Goal: Task Accomplishment & Management: Manage account settings

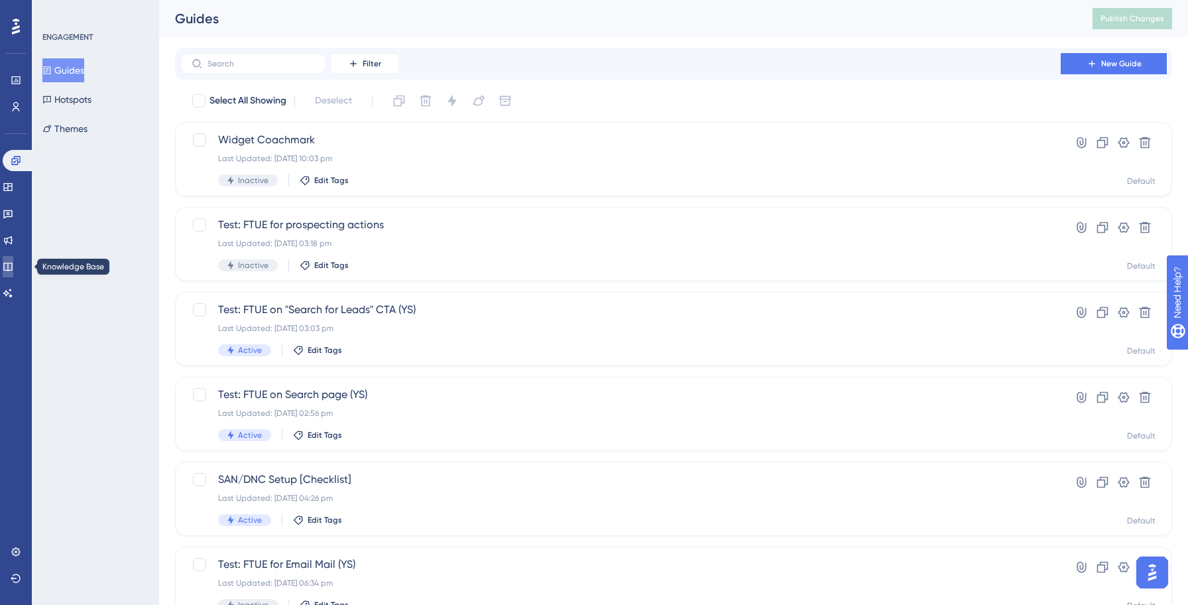
click at [13, 262] on icon at bounding box center [8, 266] width 11 height 11
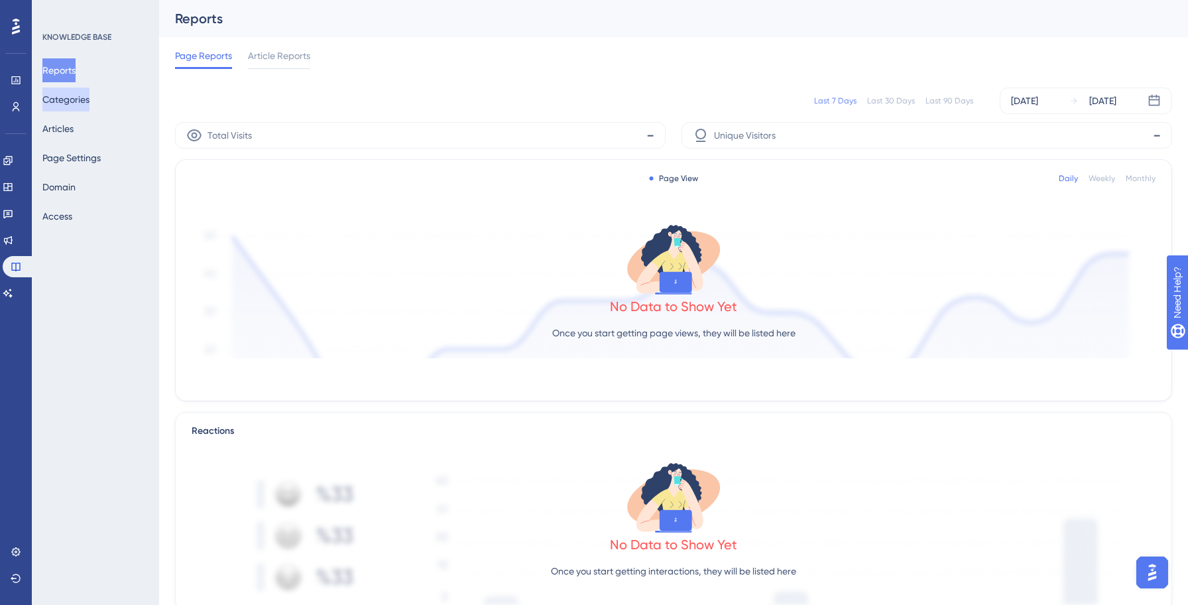
click at [66, 103] on button "Categories" at bounding box center [65, 100] width 47 height 24
click at [68, 125] on button "Articles" at bounding box center [57, 129] width 31 height 24
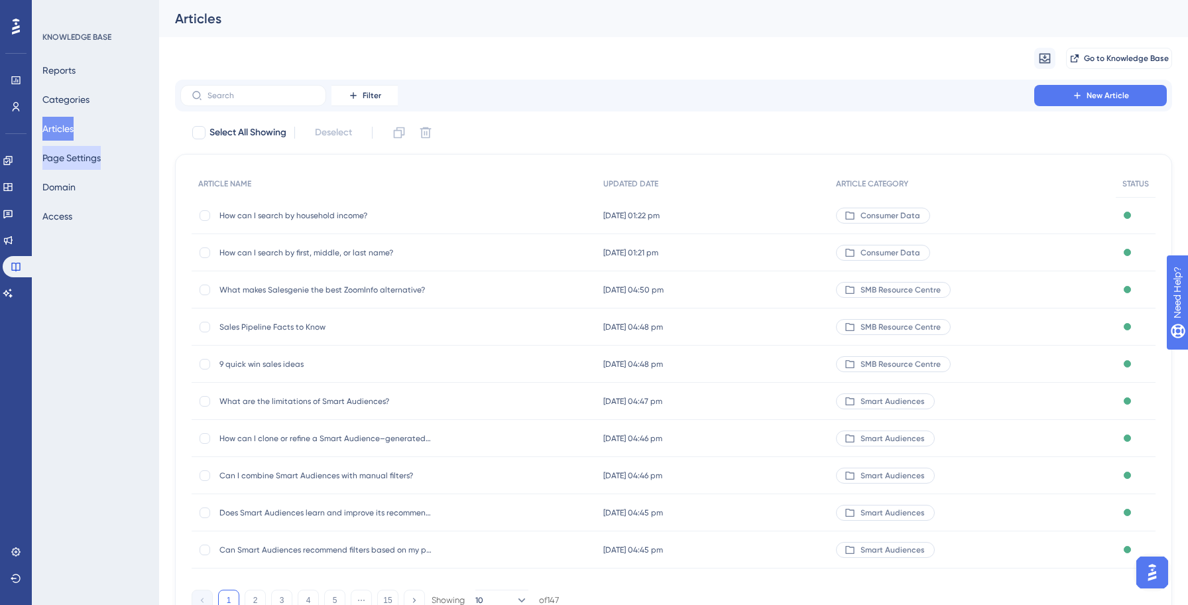
click at [67, 151] on button "Page Settings" at bounding box center [71, 158] width 58 height 24
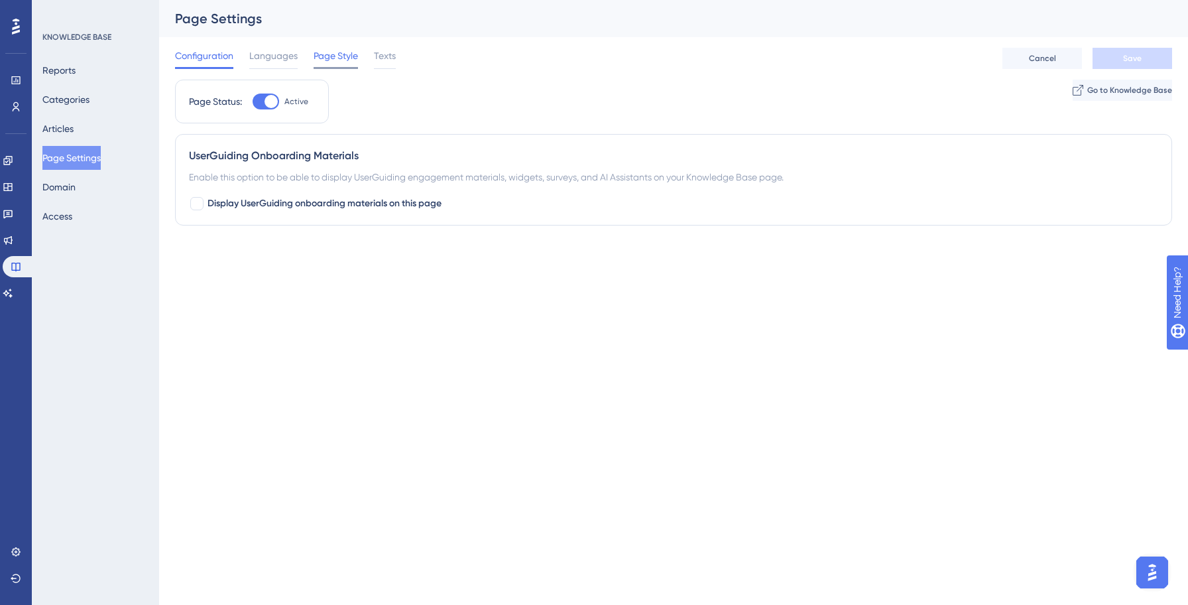
click at [343, 59] on span "Page Style" at bounding box center [336, 56] width 44 height 16
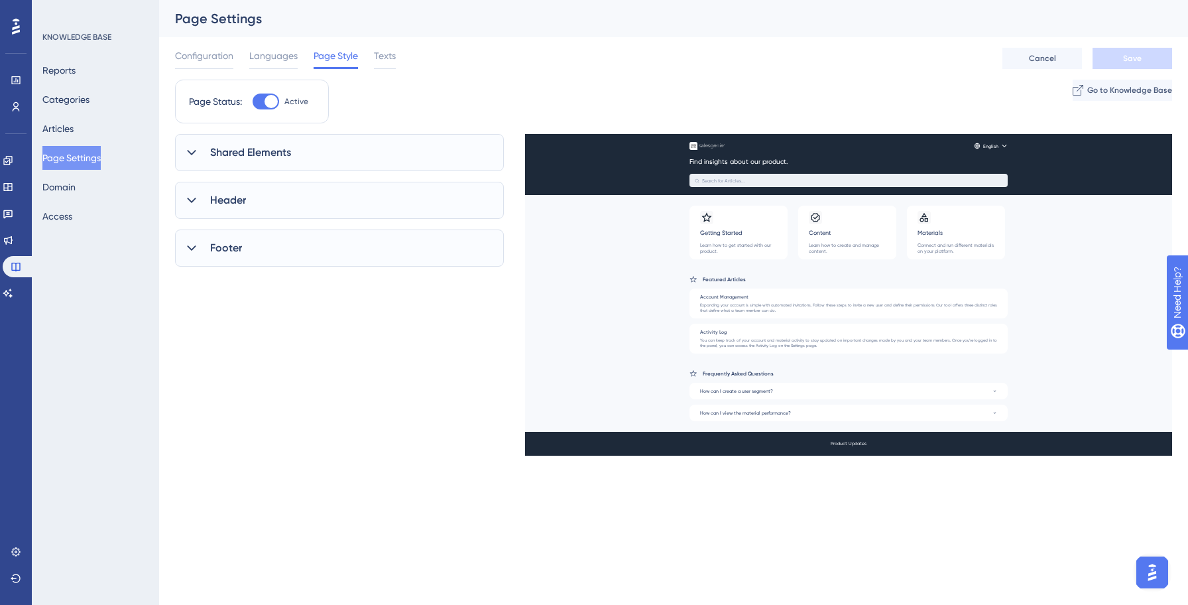
click at [336, 151] on div "Shared Elements" at bounding box center [339, 152] width 329 height 37
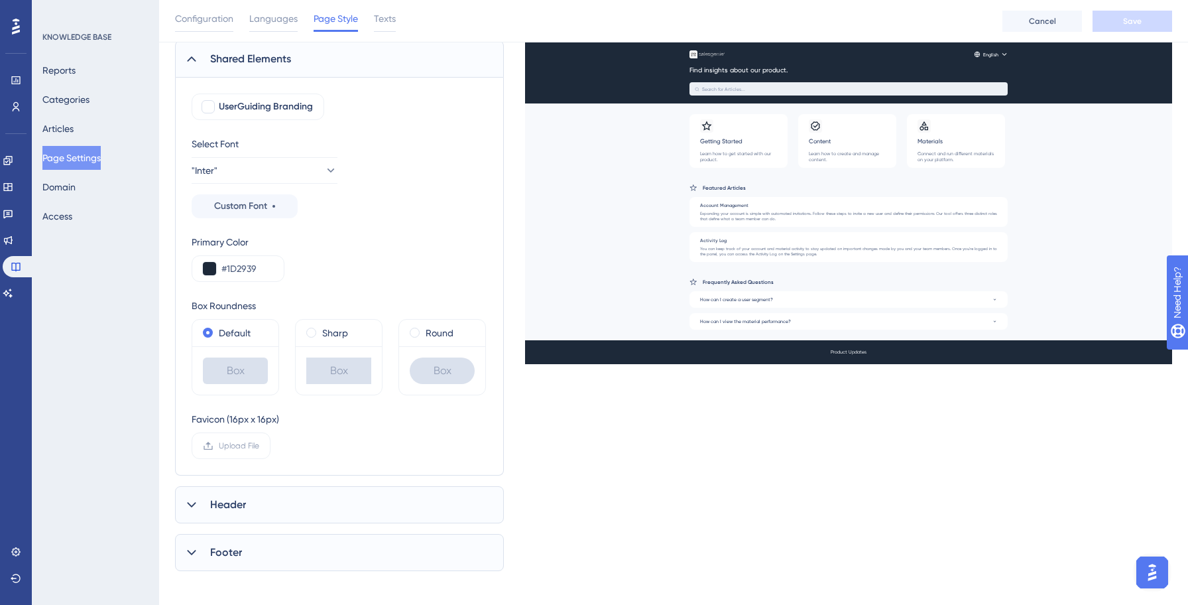
scroll to position [107, 0]
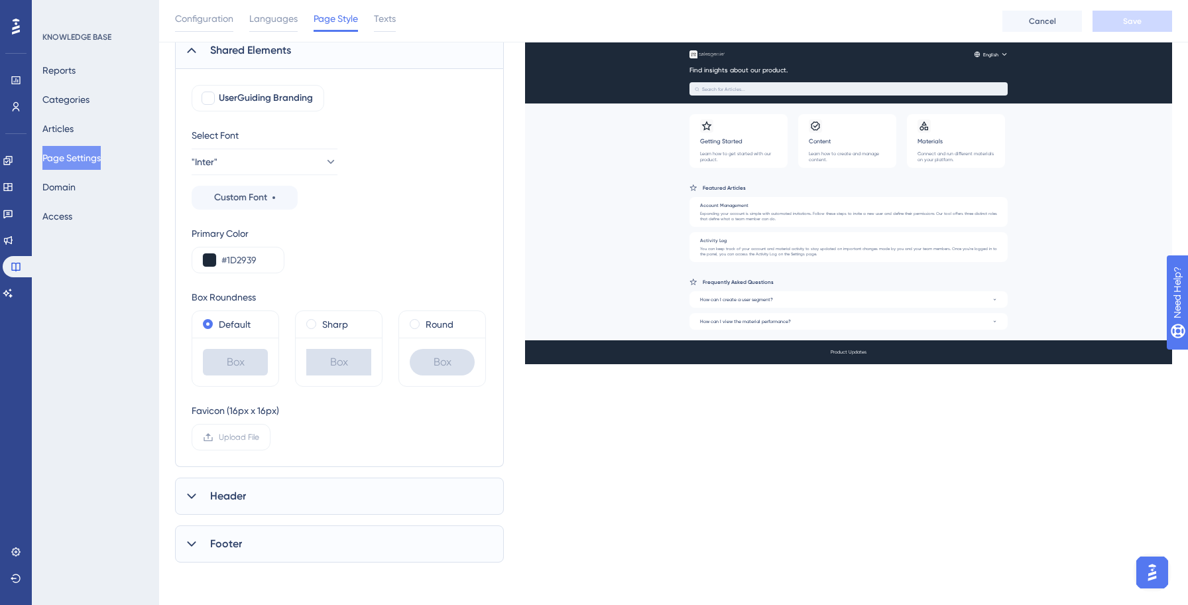
click at [277, 489] on div "Header" at bounding box center [339, 496] width 329 height 37
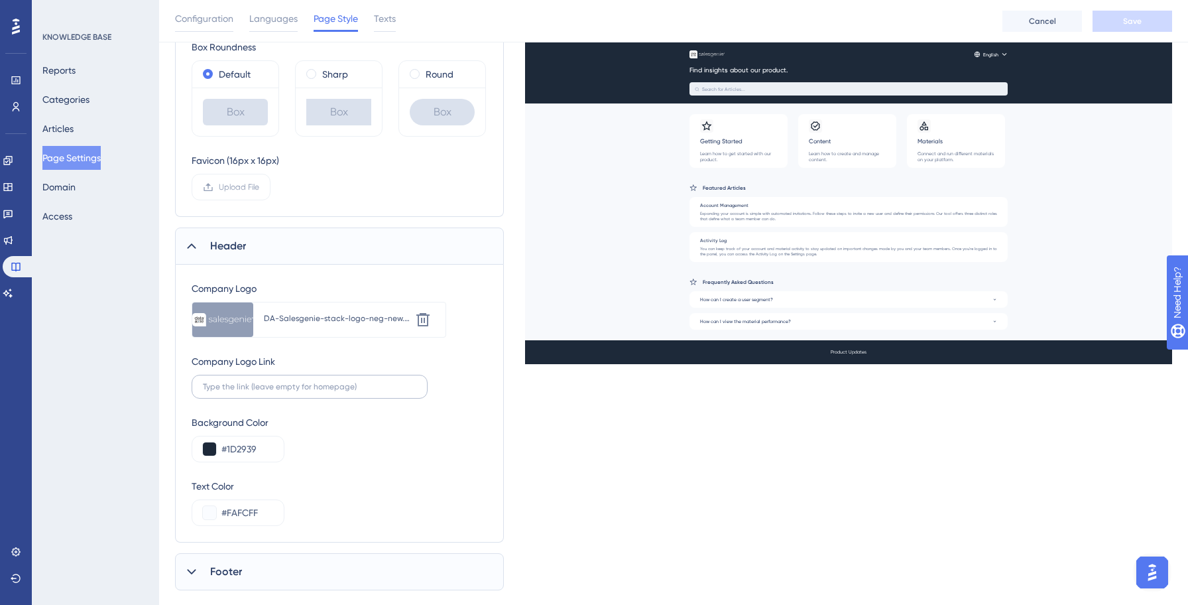
scroll to position [357, 0]
click at [304, 320] on div "DA-Salesgenie-stack-logo-neg-new.svg" at bounding box center [337, 319] width 146 height 11
click at [341, 320] on div "DA-Salesgenie-stack-logo-neg-new.svg" at bounding box center [337, 319] width 146 height 11
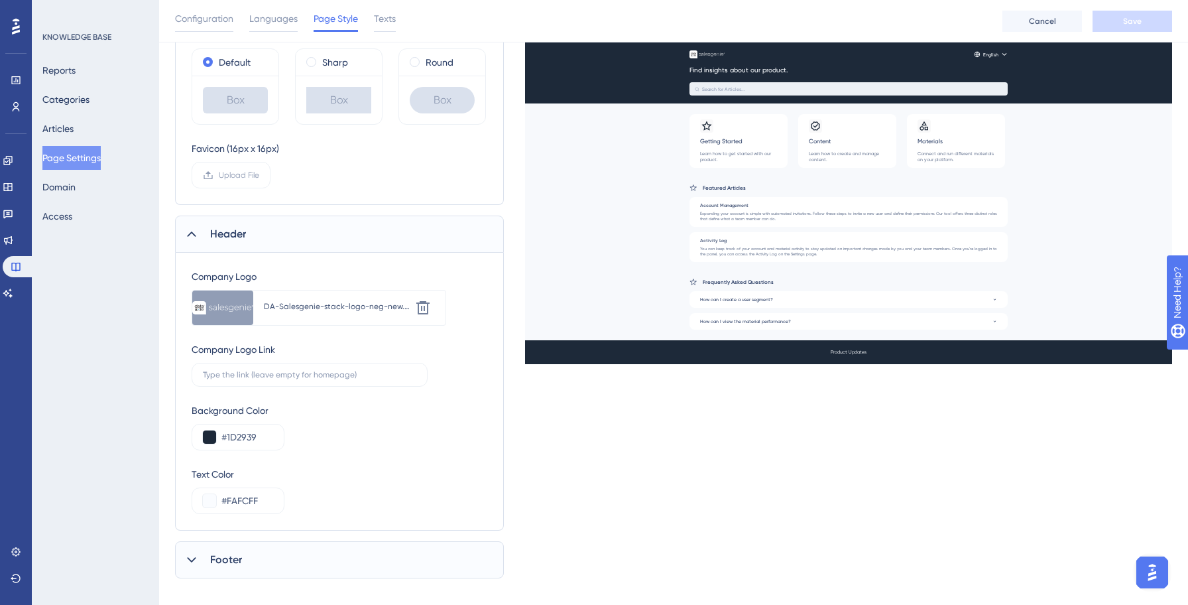
scroll to position [385, 0]
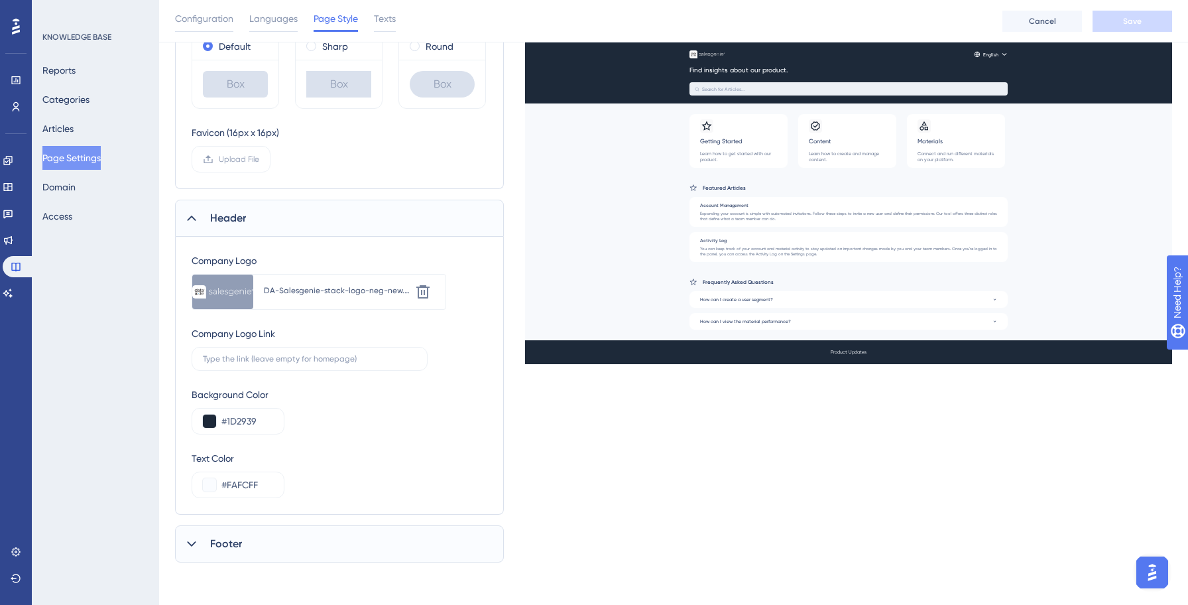
click at [262, 552] on div "Footer" at bounding box center [339, 543] width 329 height 37
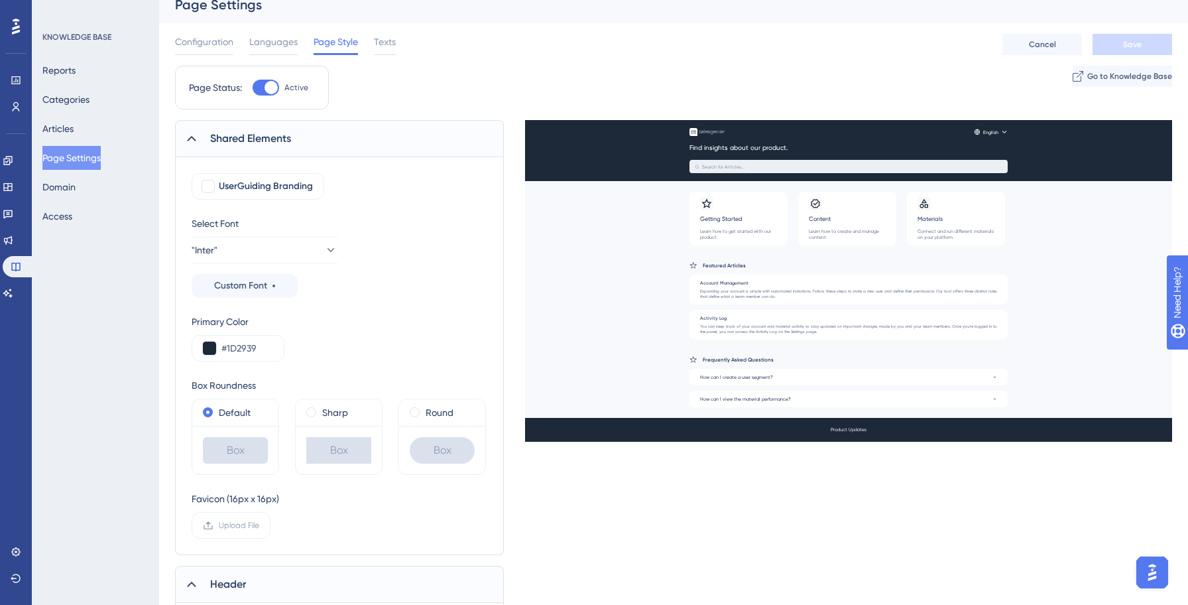
scroll to position [3, 0]
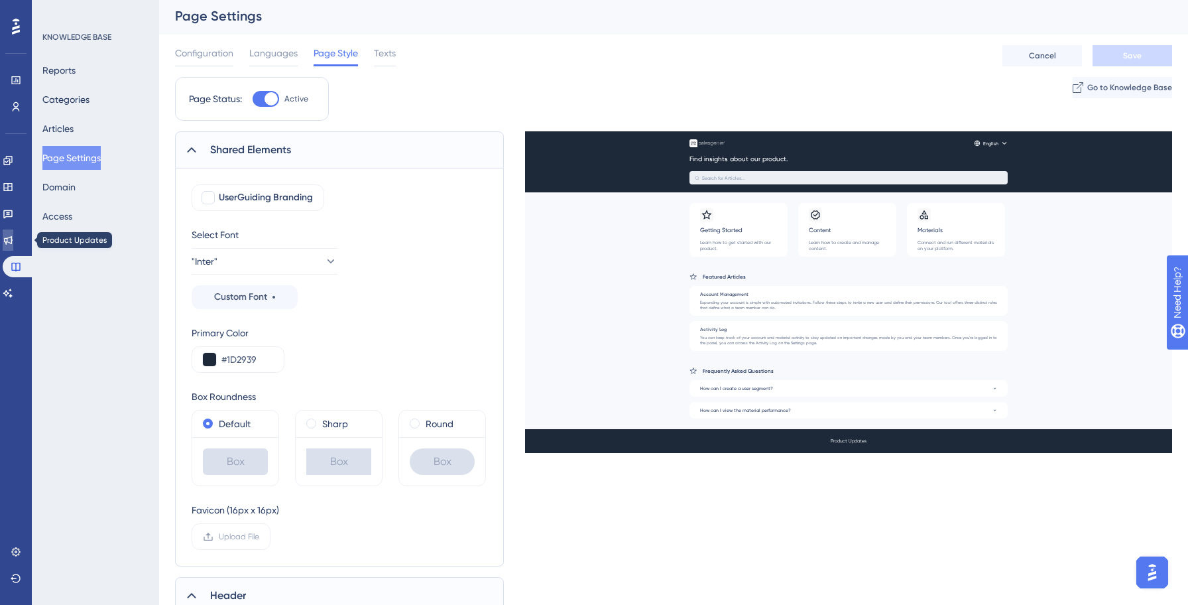
click at [13, 236] on icon at bounding box center [8, 240] width 9 height 9
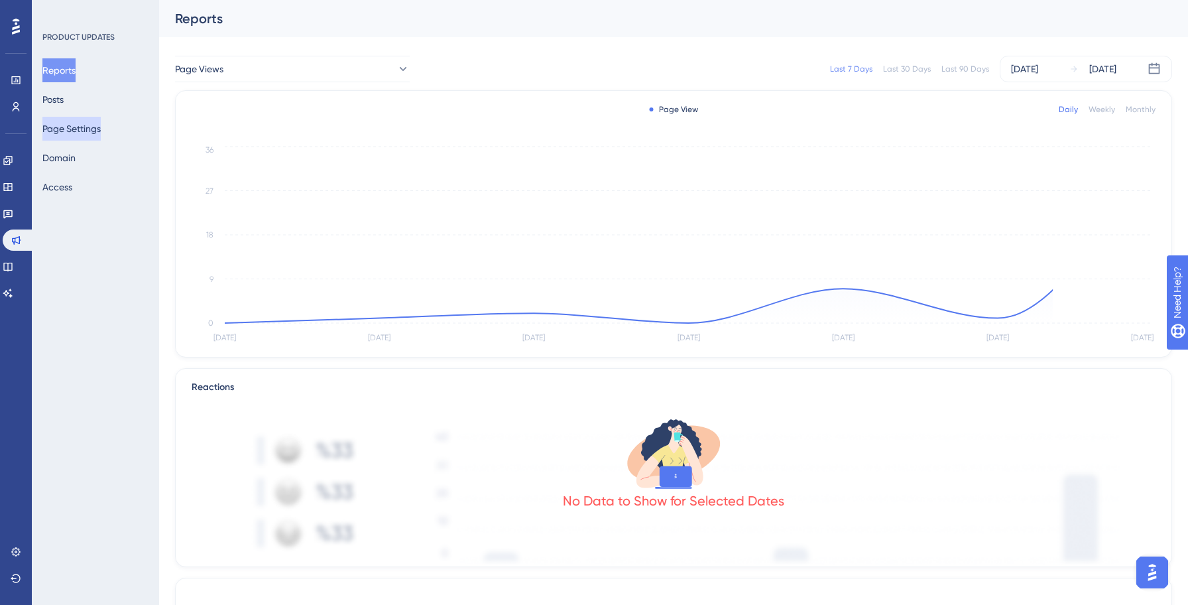
click at [77, 135] on button "Page Settings" at bounding box center [71, 129] width 58 height 24
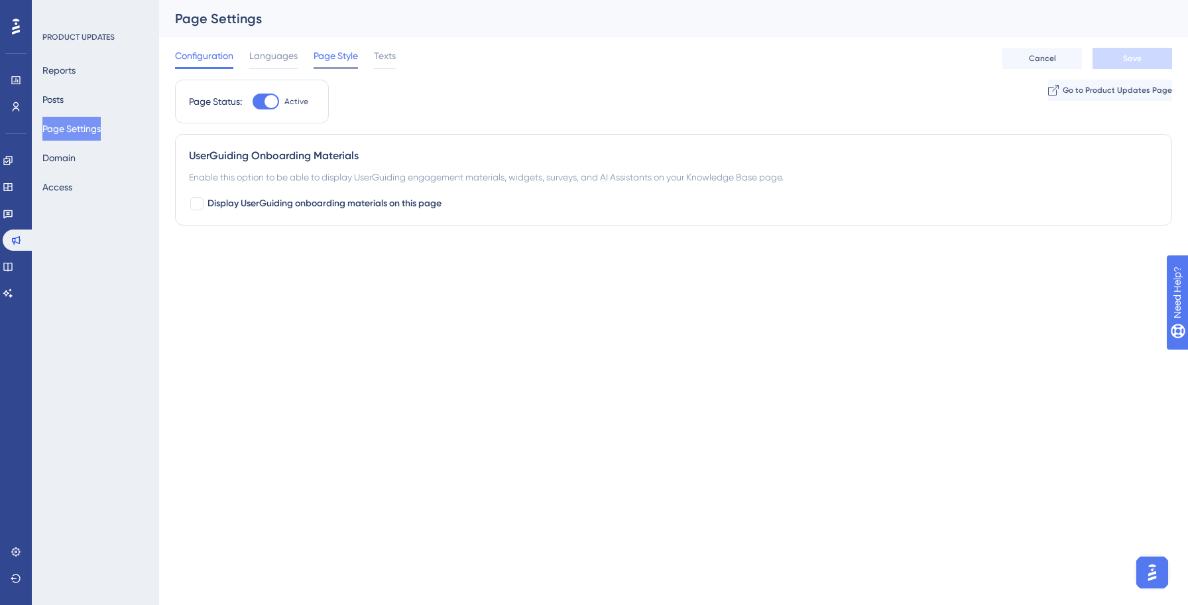
click at [344, 55] on span "Page Style" at bounding box center [336, 56] width 44 height 16
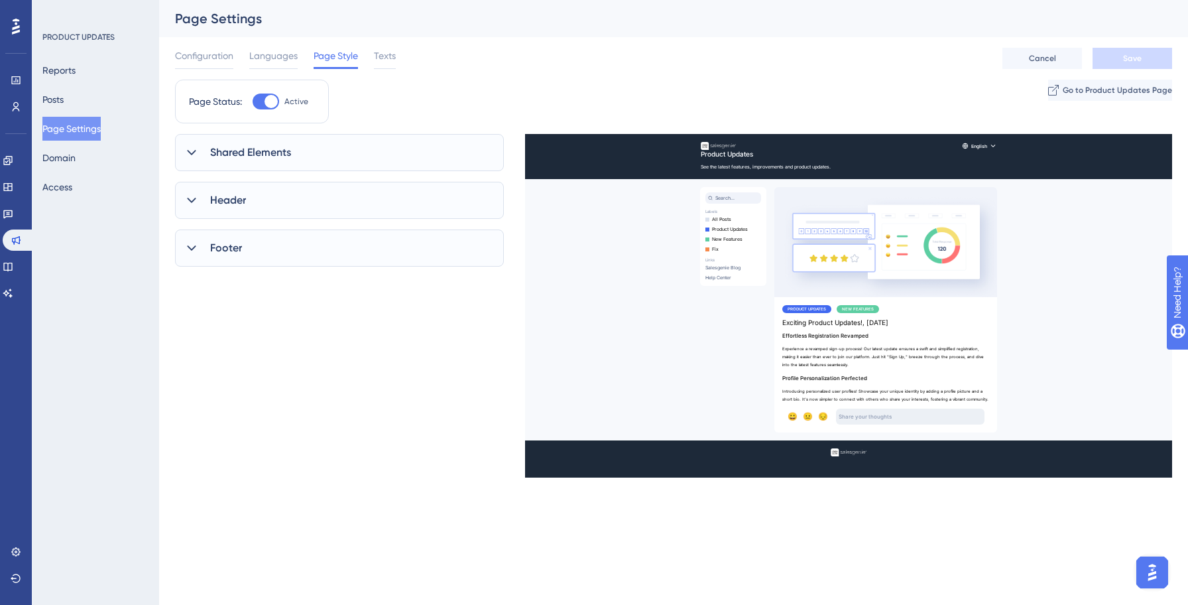
click at [318, 151] on div "Shared Elements" at bounding box center [339, 152] width 329 height 37
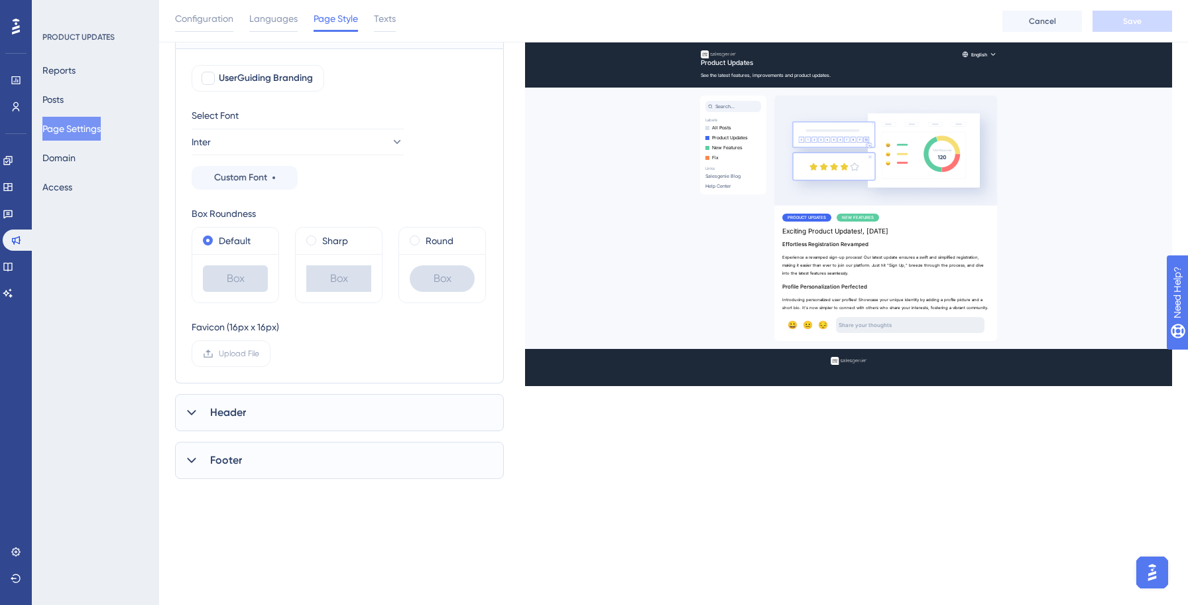
scroll to position [150, 0]
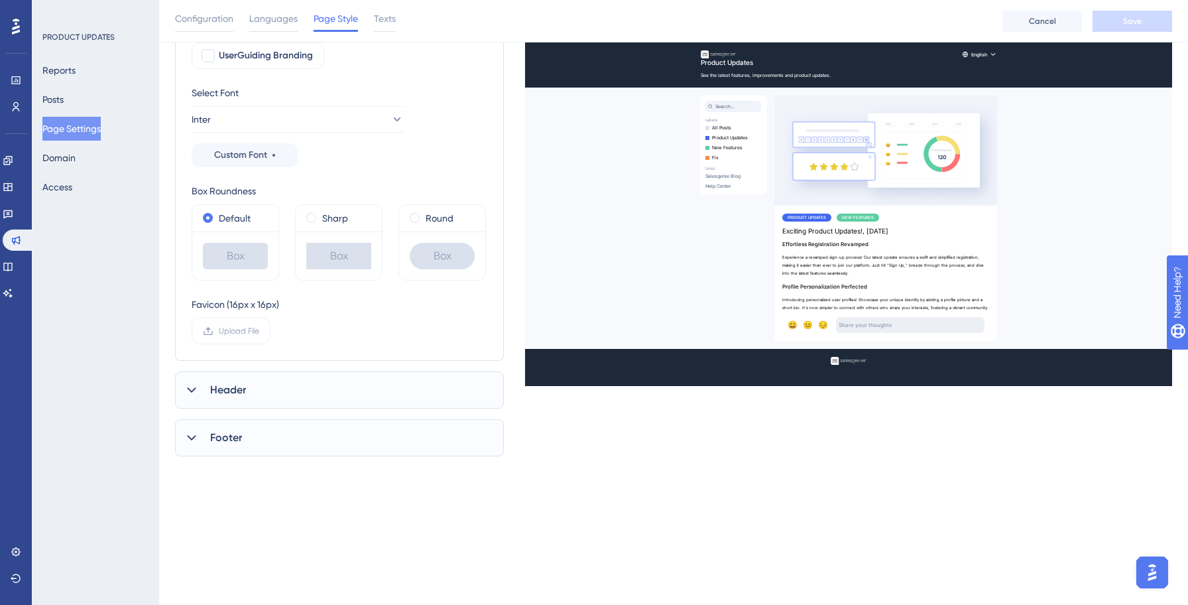
click at [296, 383] on div "Header" at bounding box center [339, 389] width 329 height 37
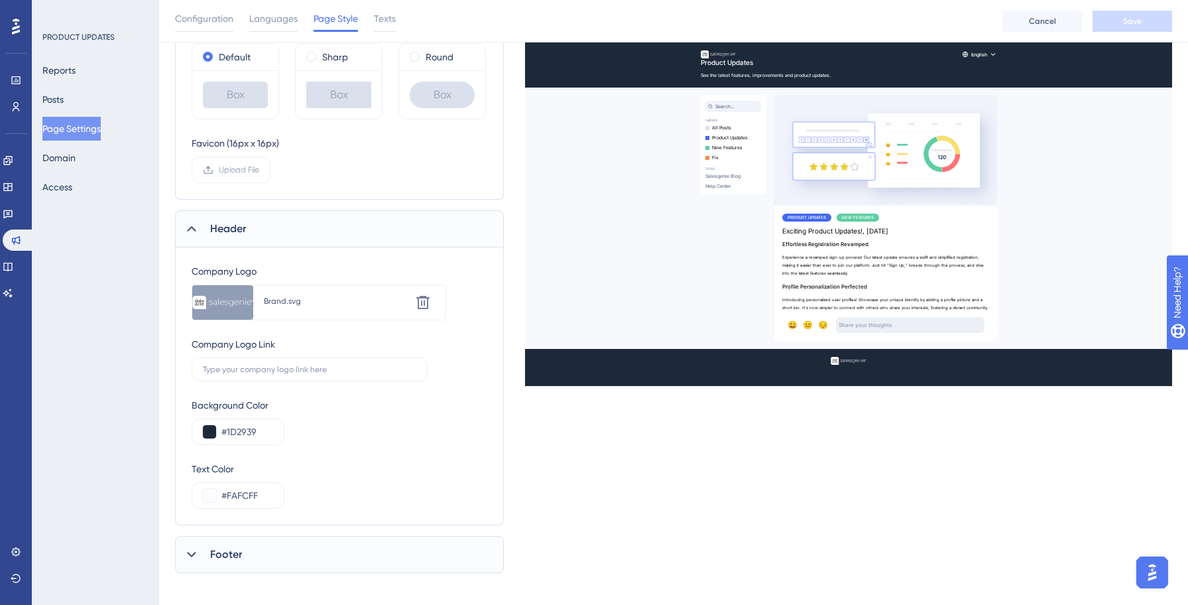
scroll to position [322, 0]
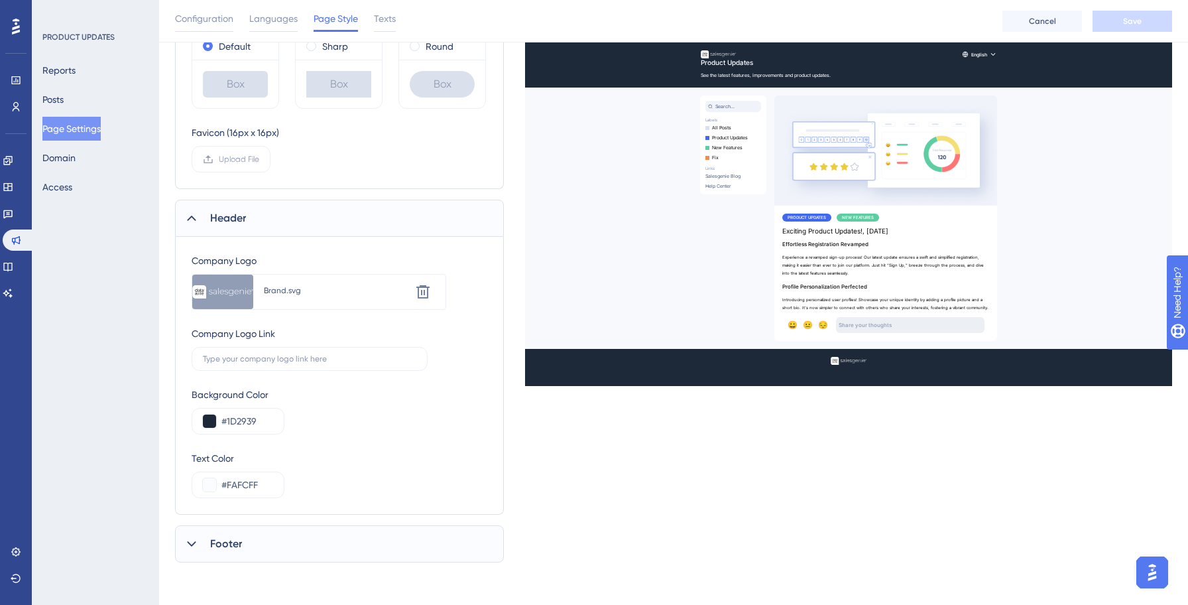
click at [309, 532] on div "Footer" at bounding box center [339, 543] width 329 height 37
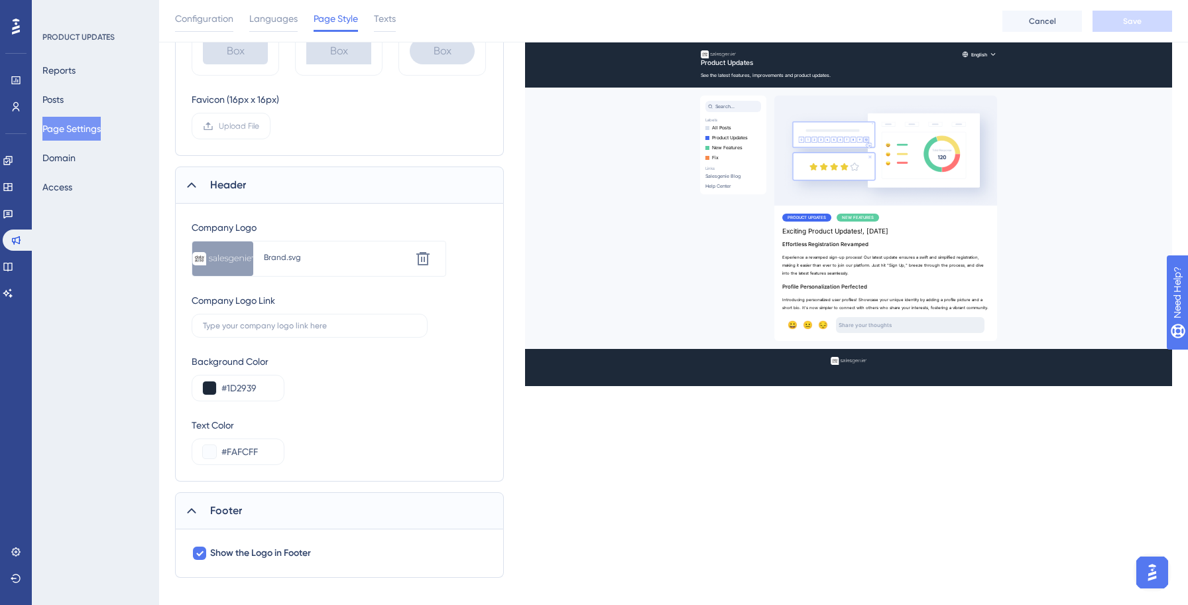
scroll to position [370, 0]
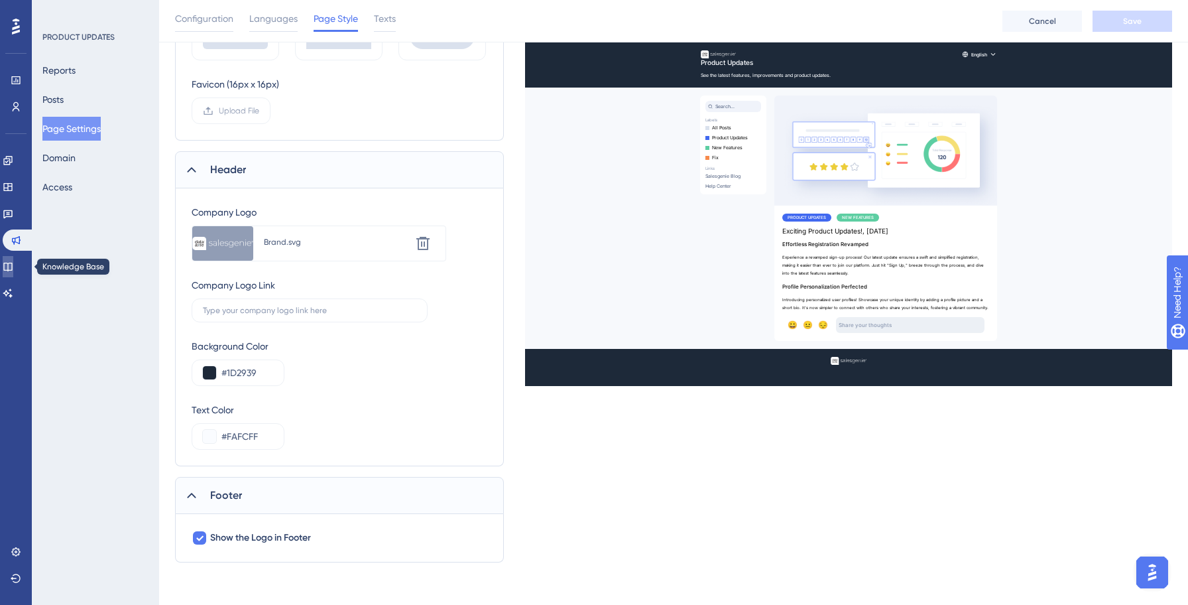
click at [13, 268] on icon at bounding box center [8, 266] width 11 height 11
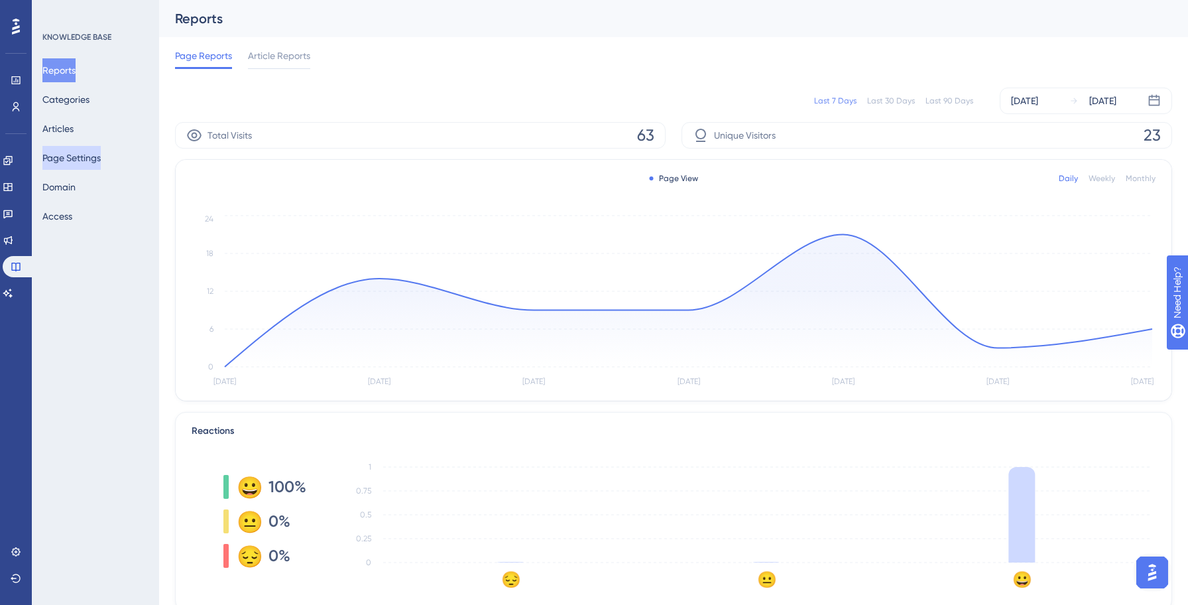
click at [85, 159] on button "Page Settings" at bounding box center [71, 158] width 58 height 24
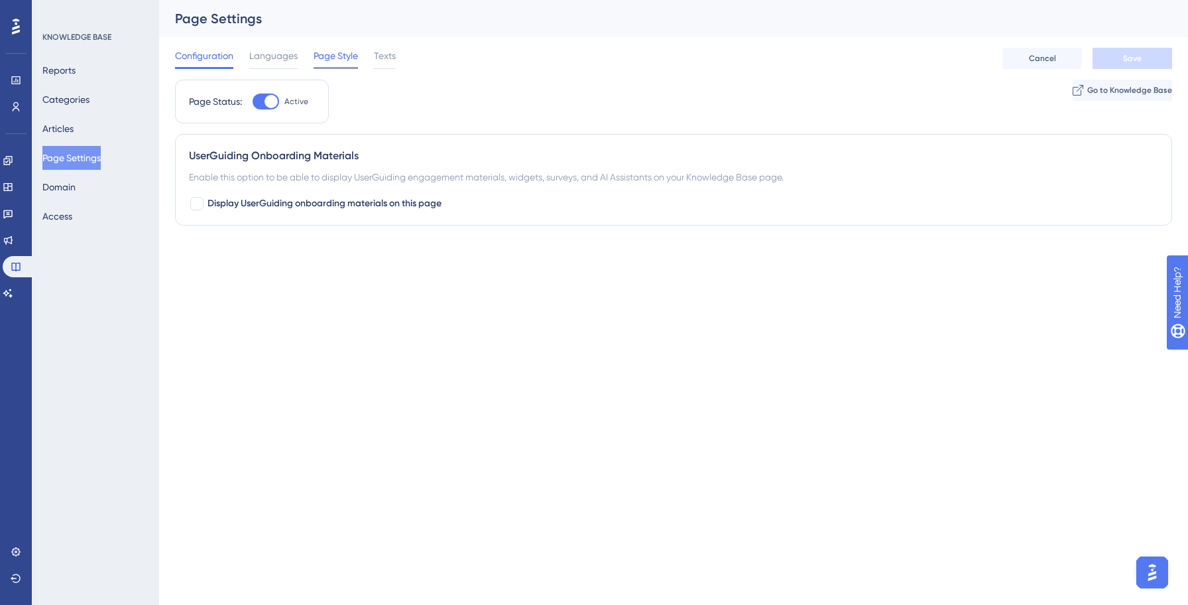
click at [351, 64] on div "Page Style" at bounding box center [336, 58] width 44 height 21
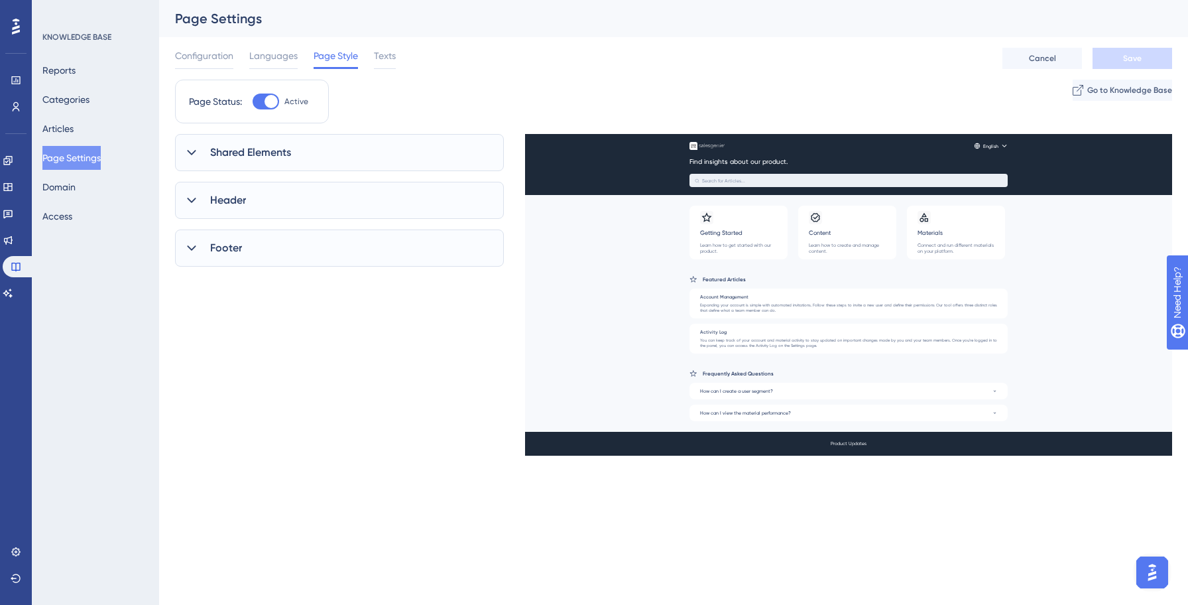
click at [289, 250] on div "Footer" at bounding box center [339, 247] width 329 height 37
click at [243, 250] on div "Footer" at bounding box center [339, 247] width 329 height 37
click at [393, 56] on span "Texts" at bounding box center [385, 56] width 22 height 16
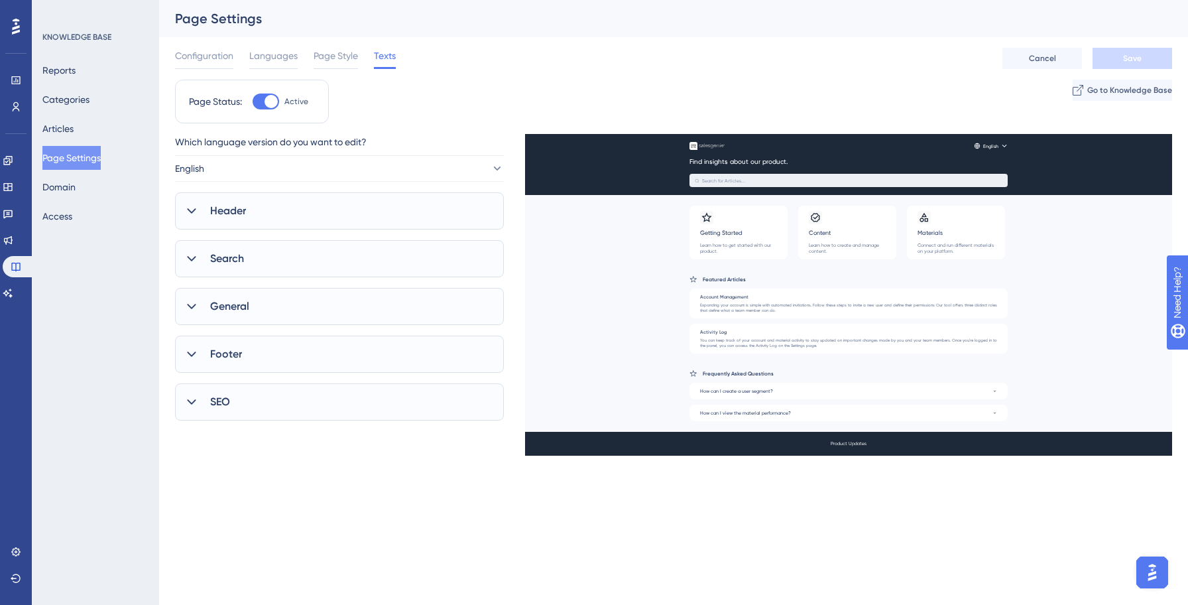
click at [284, 341] on div "Footer" at bounding box center [339, 354] width 329 height 37
click at [243, 499] on div "SEO" at bounding box center [339, 505] width 329 height 37
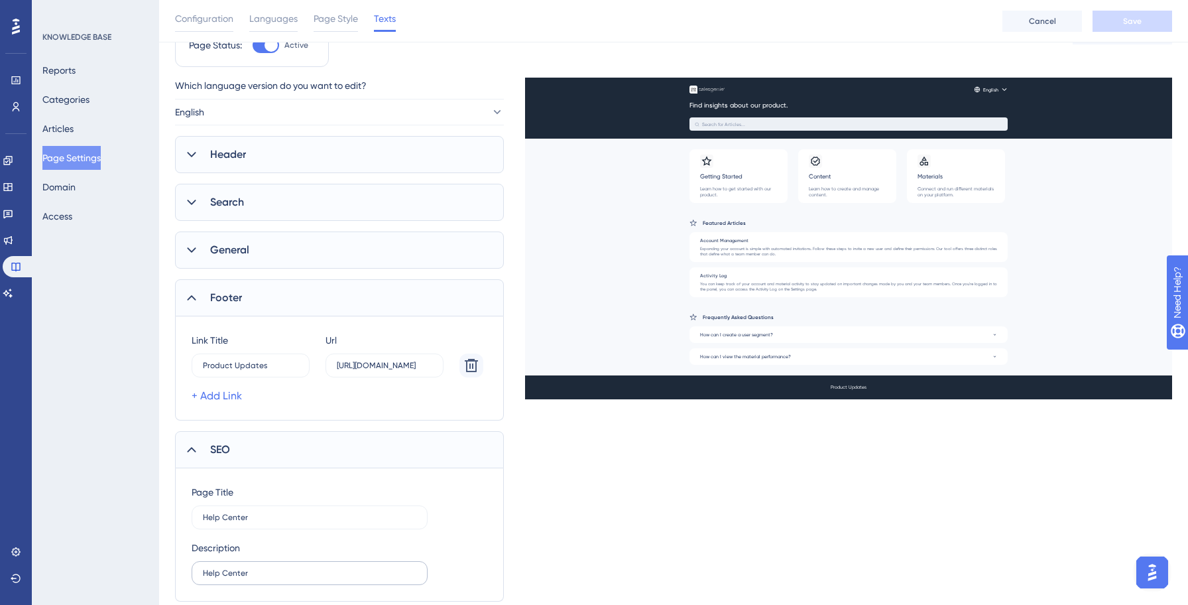
scroll to position [60, 0]
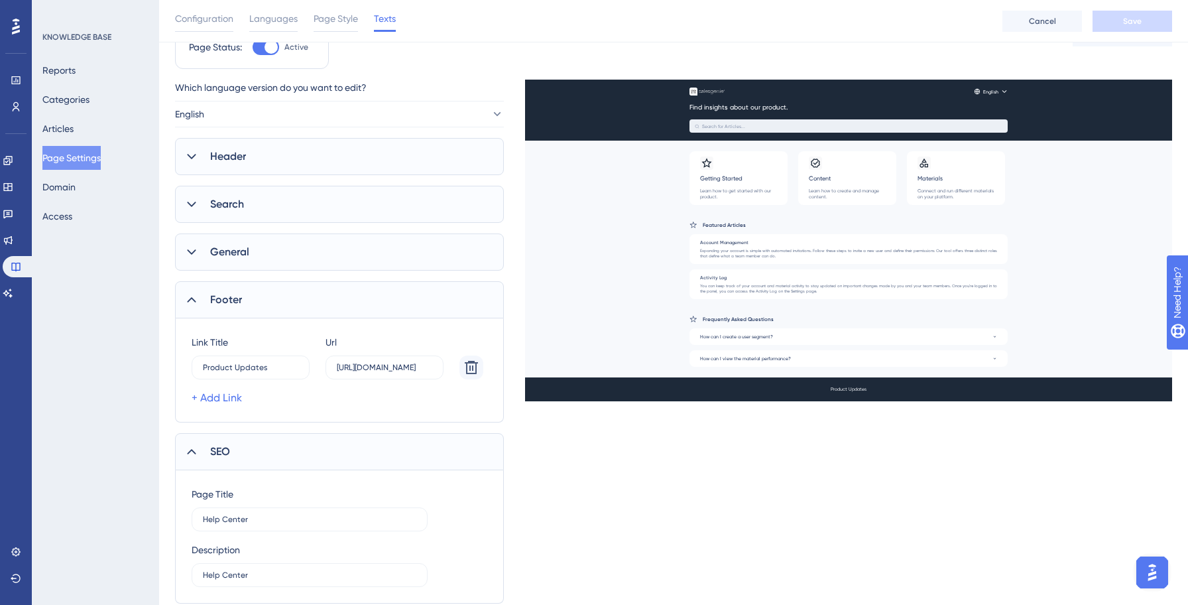
click at [194, 456] on icon at bounding box center [191, 451] width 13 height 13
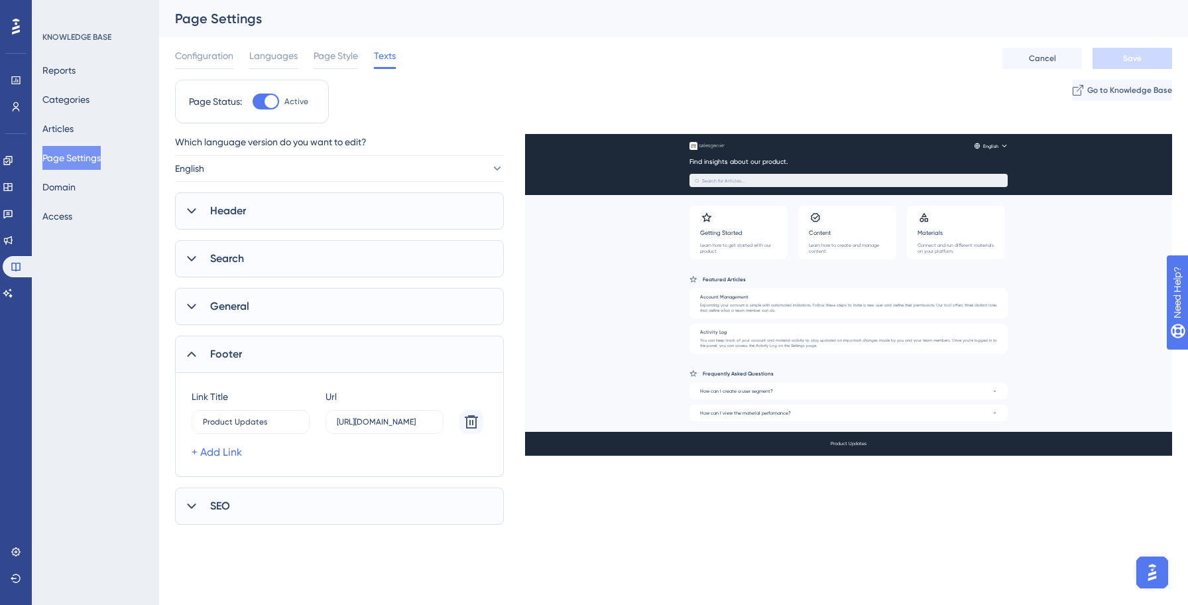
scroll to position [0, 0]
click at [13, 237] on icon at bounding box center [8, 240] width 9 height 9
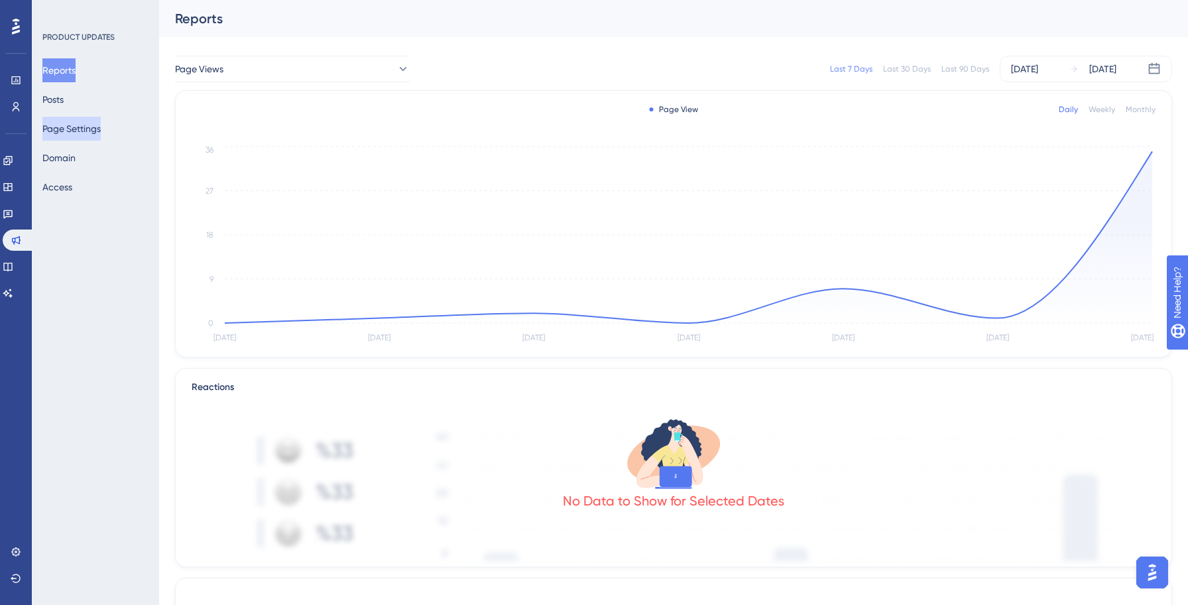
click at [72, 131] on button "Page Settings" at bounding box center [71, 129] width 58 height 24
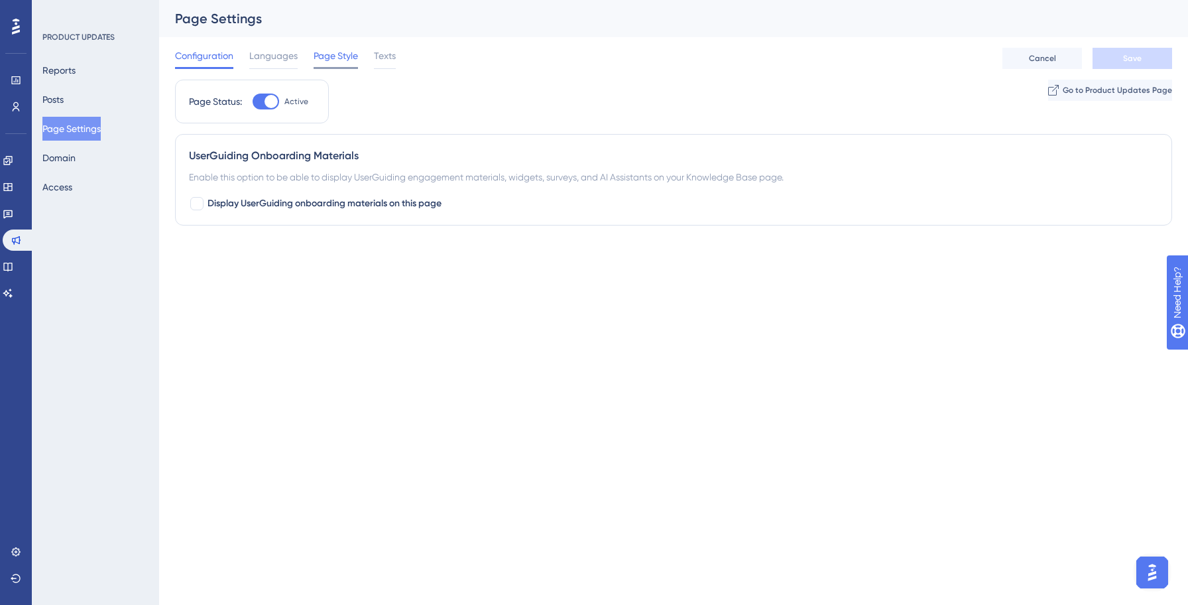
click at [344, 60] on span "Page Style" at bounding box center [336, 56] width 44 height 16
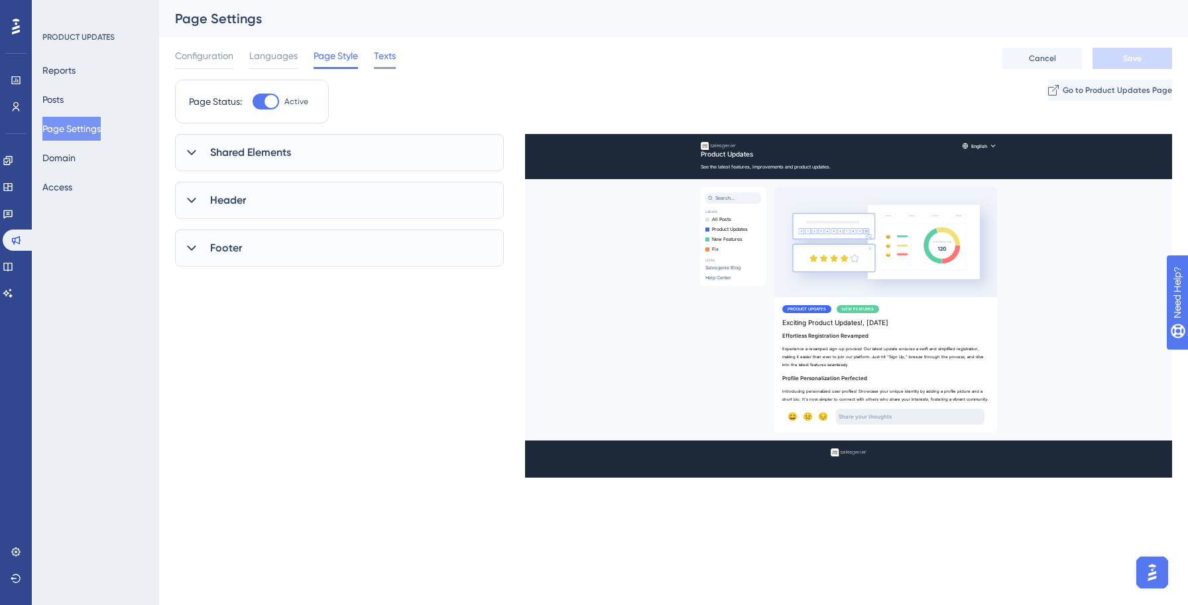
click at [388, 60] on span "Texts" at bounding box center [385, 56] width 22 height 16
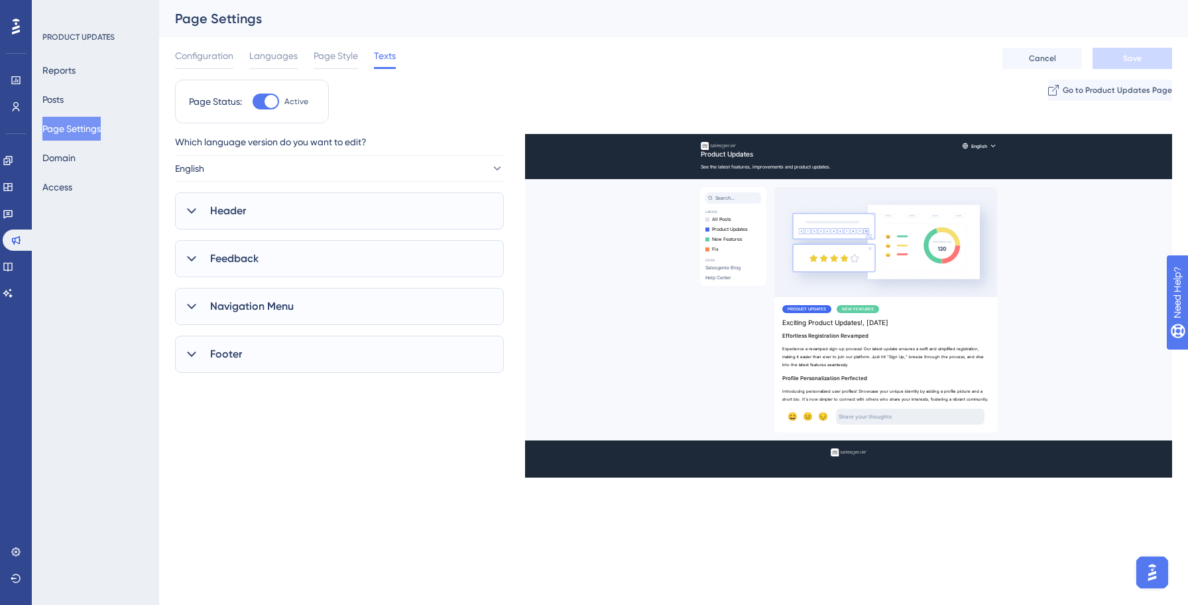
click at [247, 353] on div "Footer" at bounding box center [339, 354] width 329 height 37
click at [344, 52] on span "Page Style" at bounding box center [336, 56] width 44 height 16
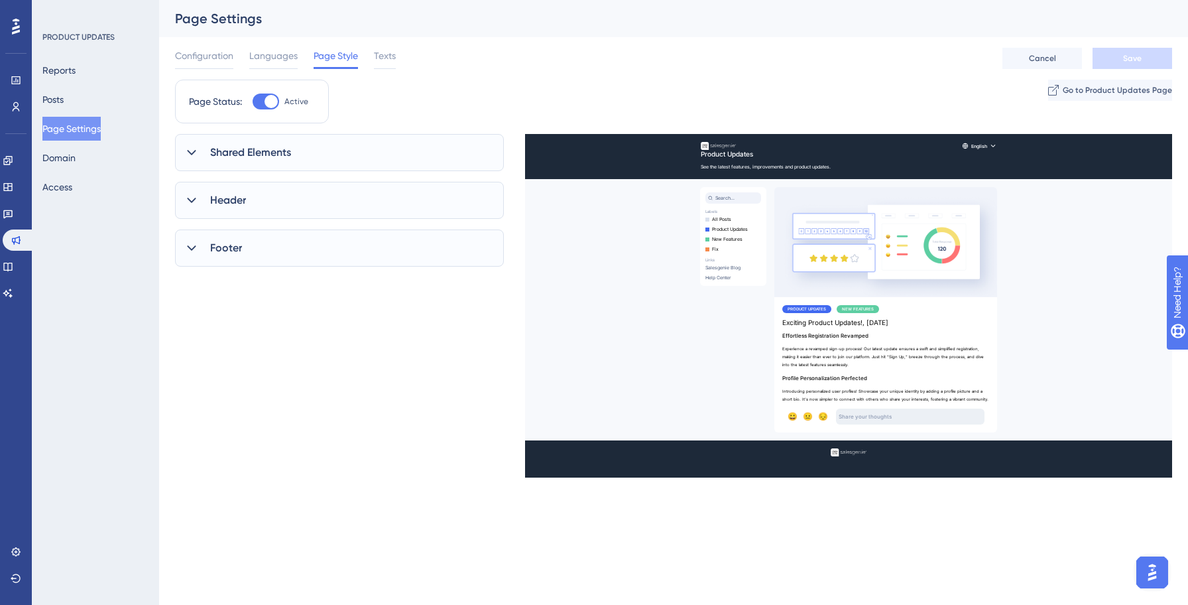
click at [285, 254] on div "Footer" at bounding box center [339, 247] width 329 height 37
click at [13, 265] on icon at bounding box center [8, 266] width 11 height 11
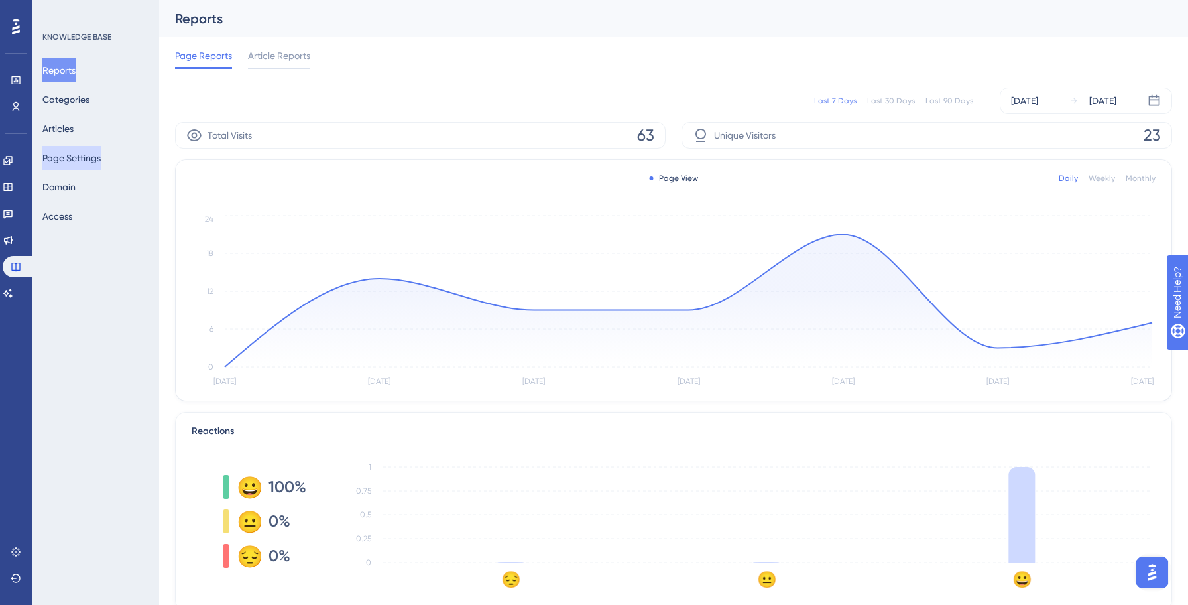
click at [84, 153] on button "Page Settings" at bounding box center [71, 158] width 58 height 24
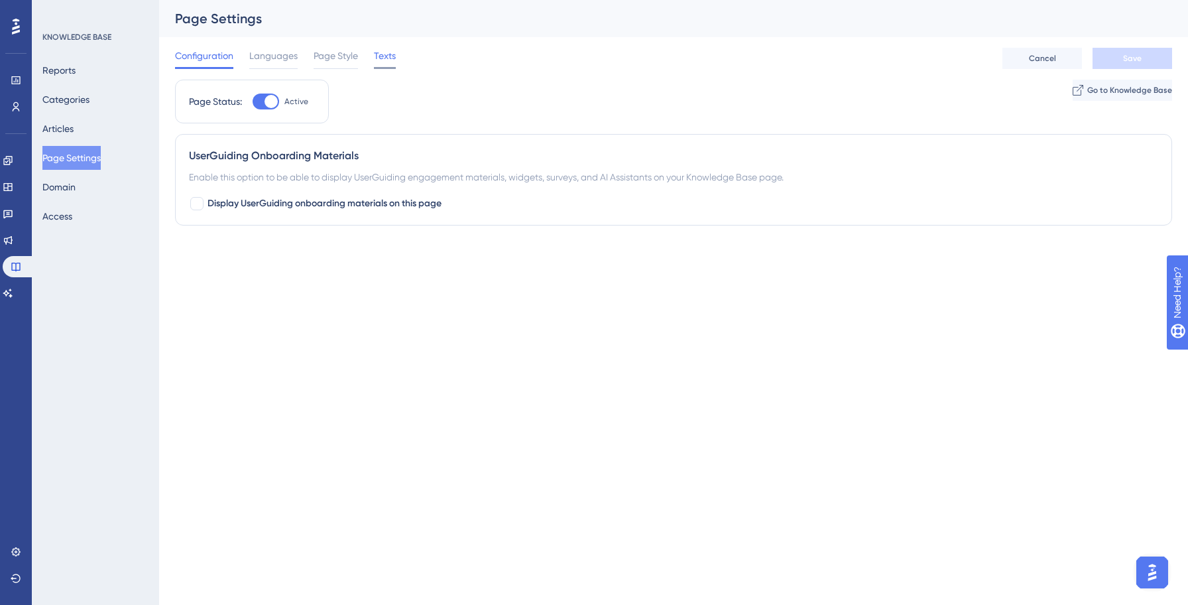
click at [383, 64] on div "Texts" at bounding box center [385, 58] width 22 height 21
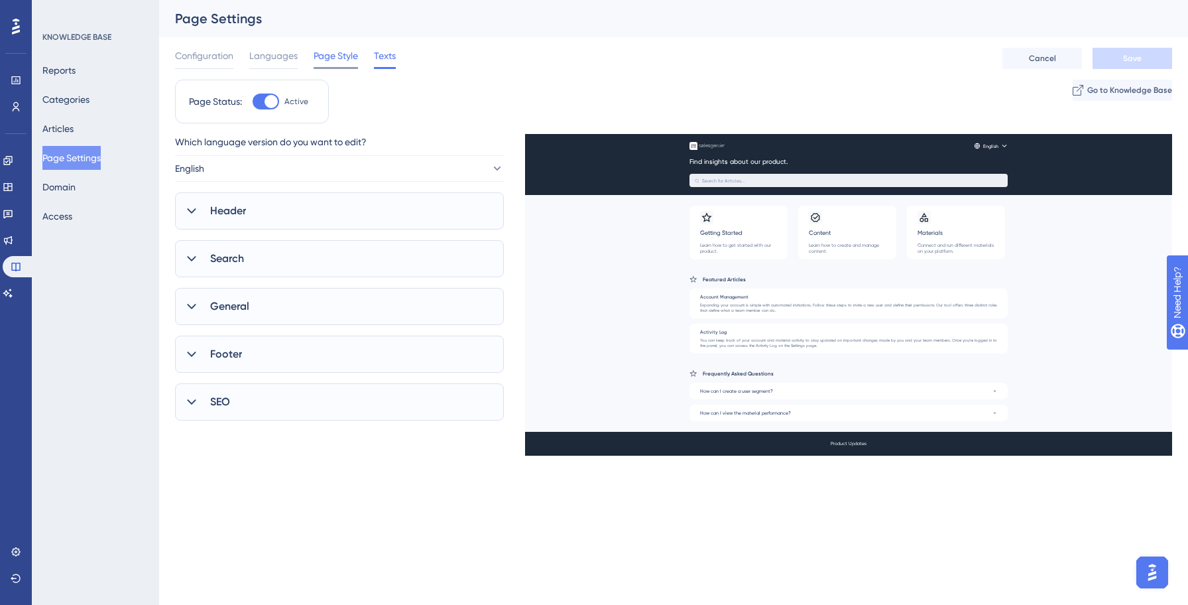
click at [354, 59] on span "Page Style" at bounding box center [336, 56] width 44 height 16
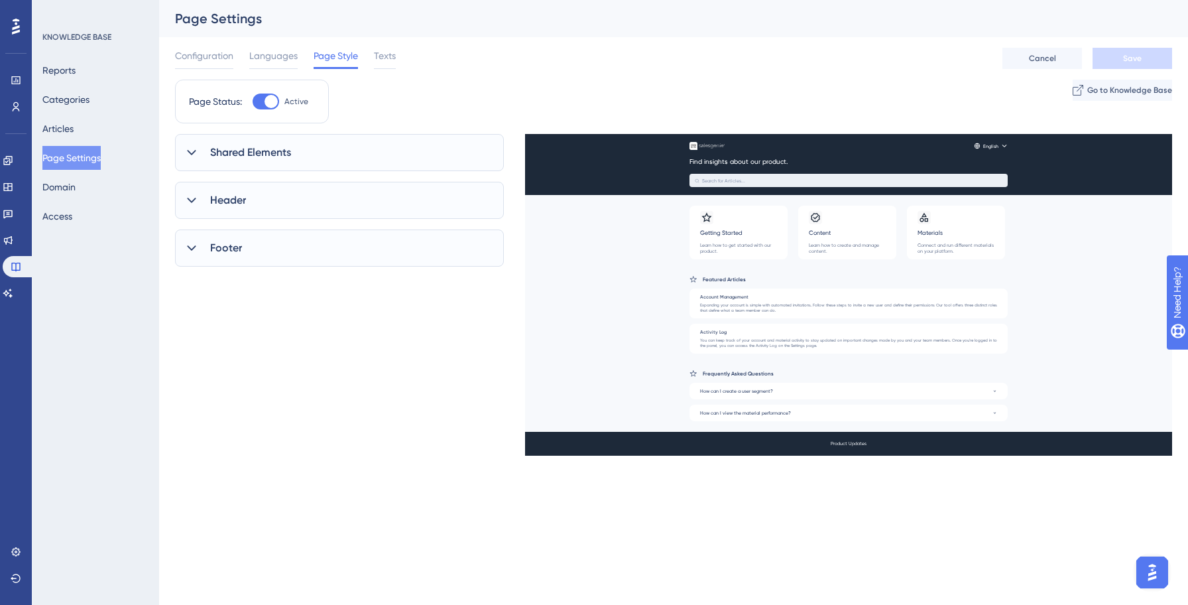
click at [295, 253] on div "Footer" at bounding box center [339, 247] width 329 height 37
click at [202, 291] on div at bounding box center [199, 290] width 13 height 13
checkbox input "true"
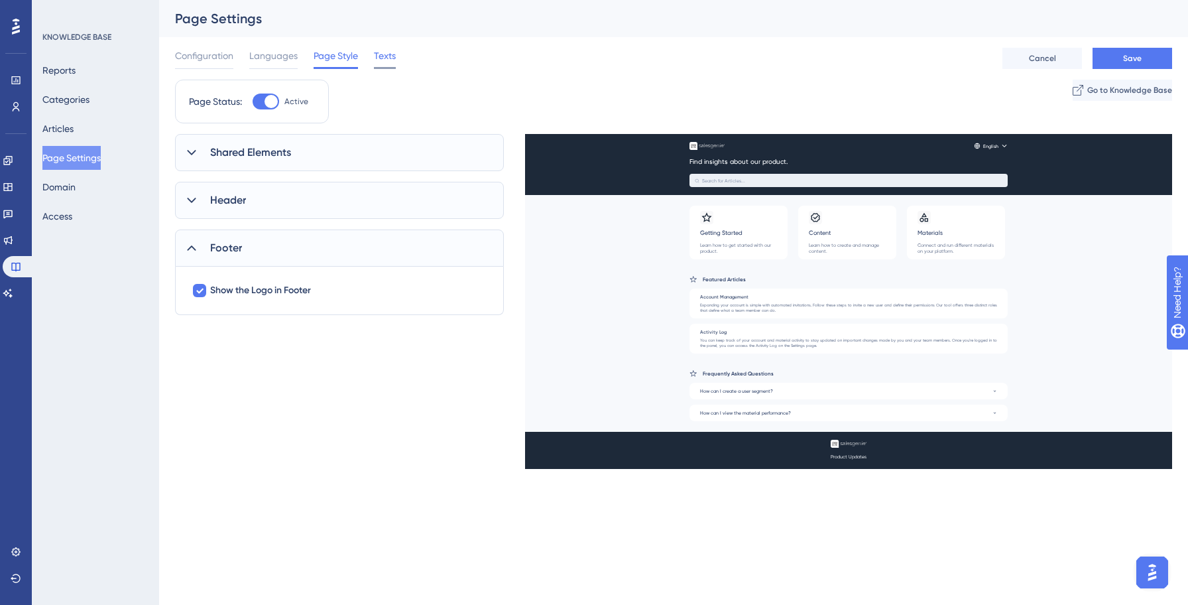
click at [383, 66] on div "Texts" at bounding box center [385, 58] width 22 height 21
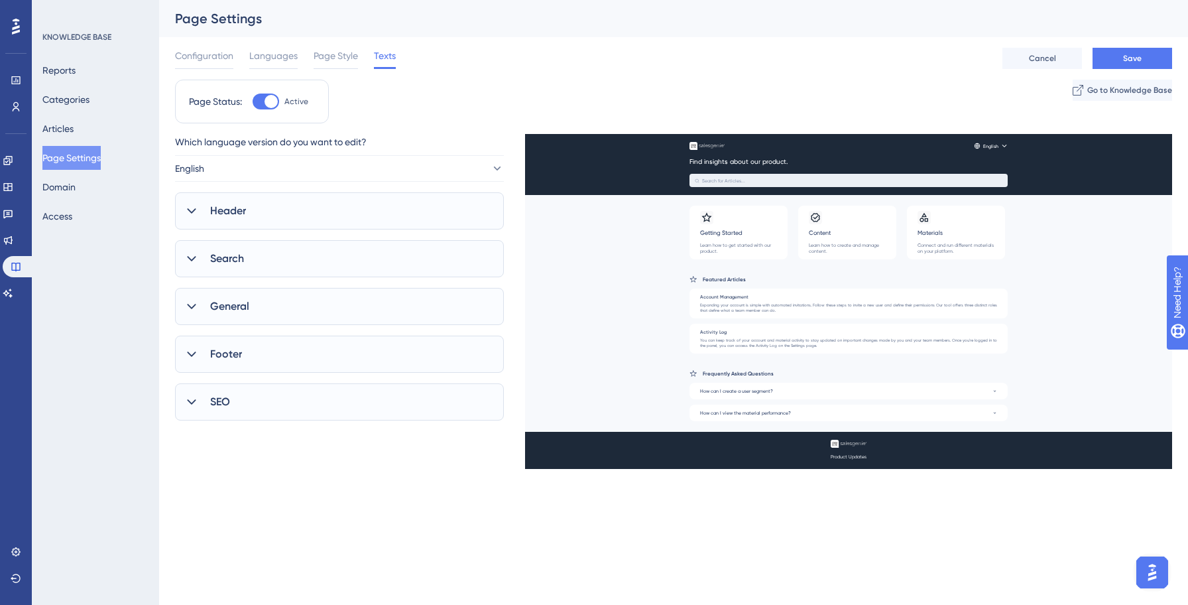
click at [308, 340] on div "Footer" at bounding box center [339, 354] width 329 height 37
click at [468, 425] on icon at bounding box center [472, 422] width 16 height 16
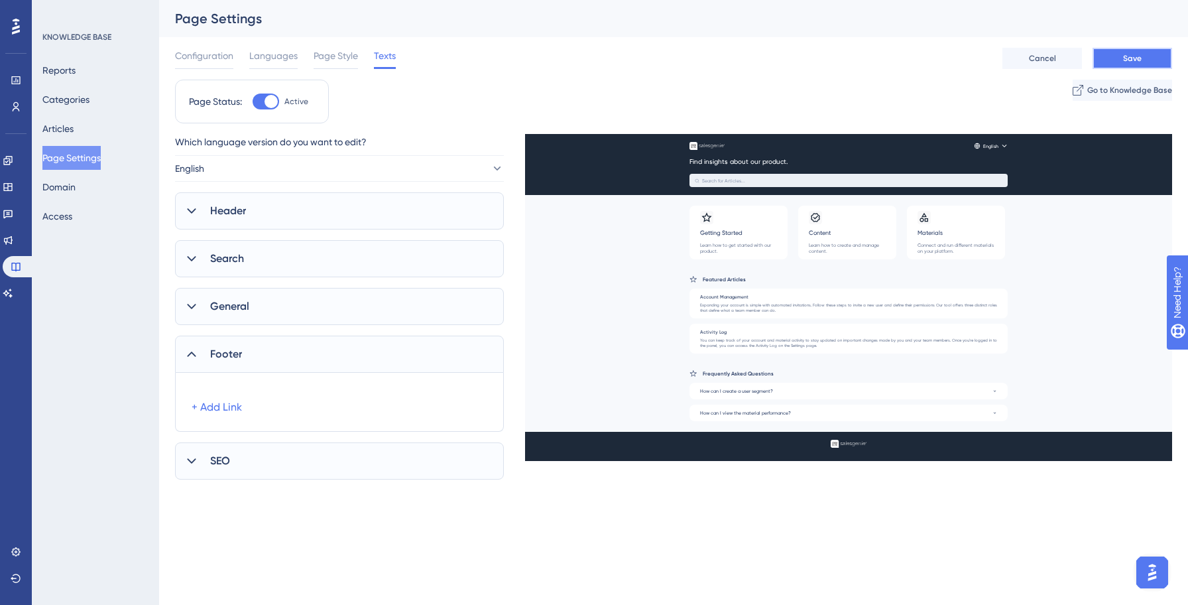
click at [1117, 54] on button "Save" at bounding box center [1133, 58] width 80 height 21
click at [193, 355] on icon at bounding box center [191, 354] width 13 height 13
click at [193, 354] on icon at bounding box center [191, 354] width 9 height 5
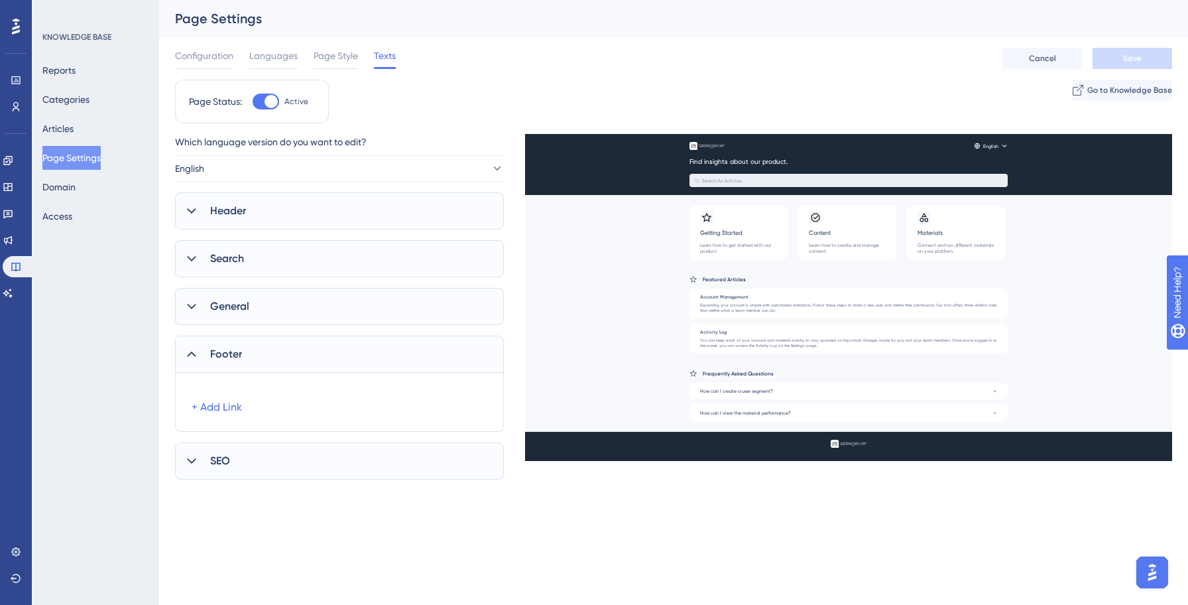
click at [193, 354] on icon at bounding box center [191, 354] width 9 height 5
click at [676, 105] on div "Page Status: Active Go to Knowledge Base" at bounding box center [673, 107] width 997 height 54
click at [214, 304] on span "General" at bounding box center [229, 306] width 39 height 16
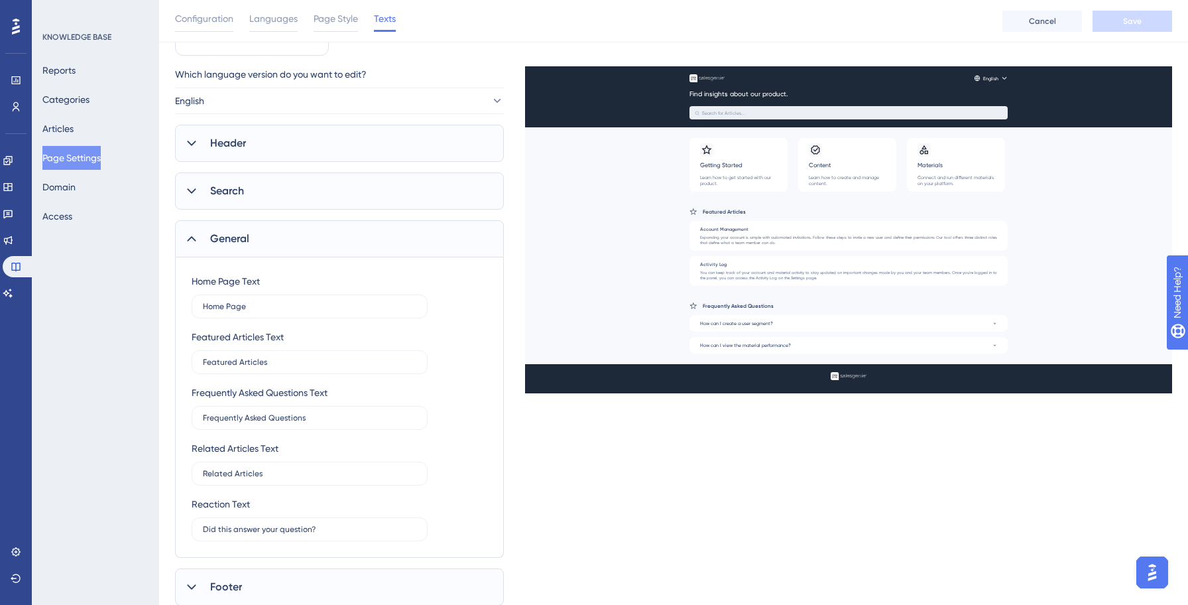
scroll to position [62, 0]
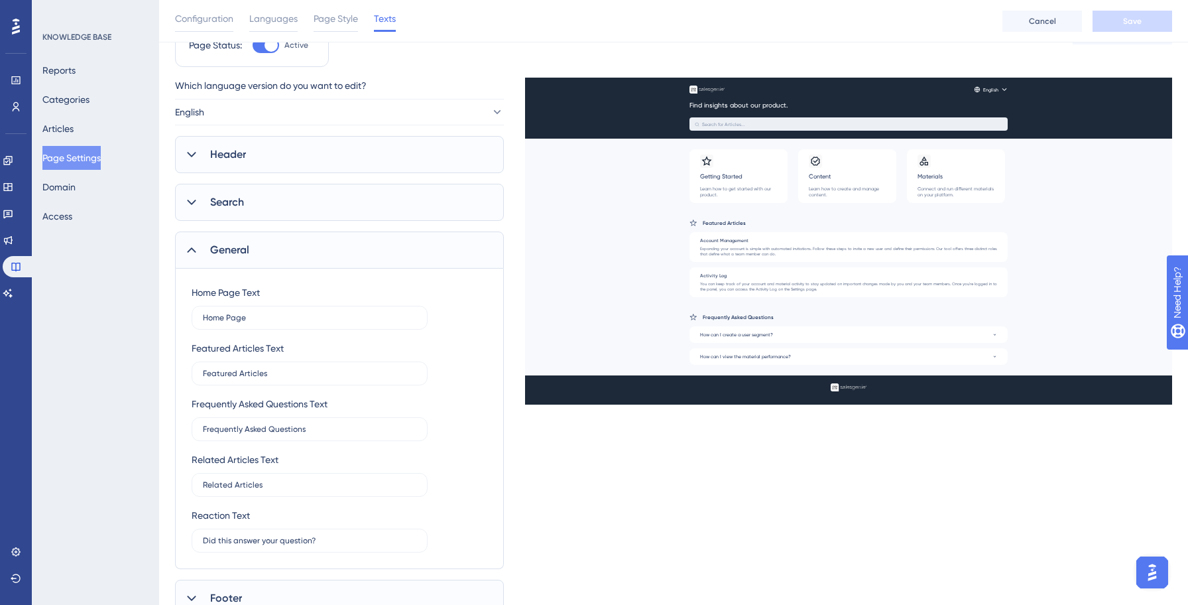
click at [226, 255] on span "General" at bounding box center [229, 250] width 39 height 16
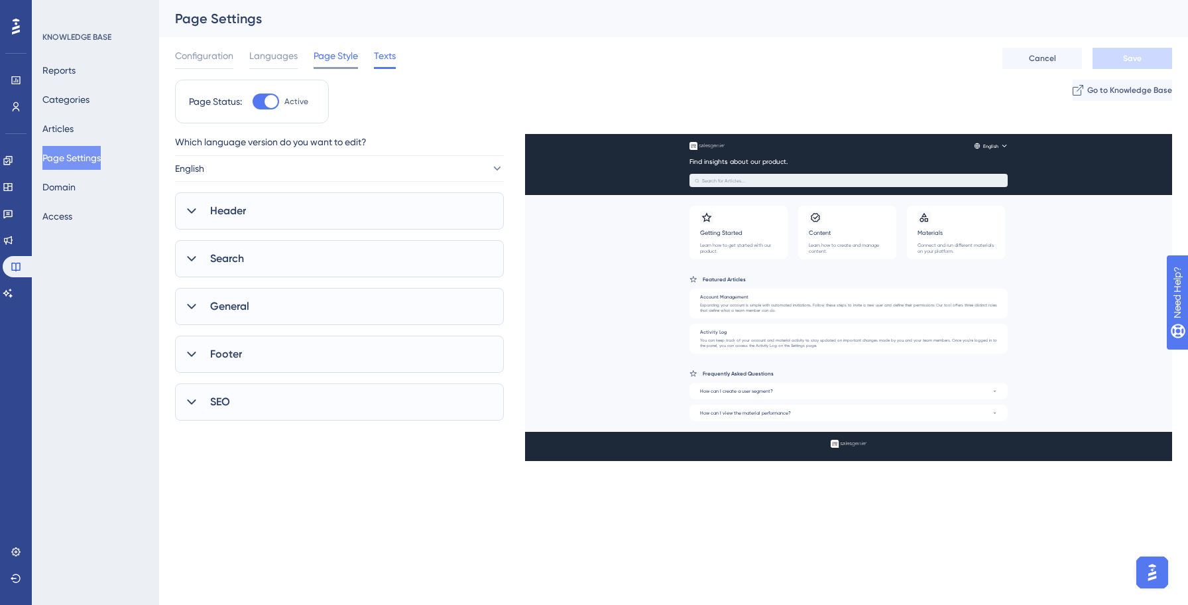
click at [342, 60] on span "Page Style" at bounding box center [336, 56] width 44 height 16
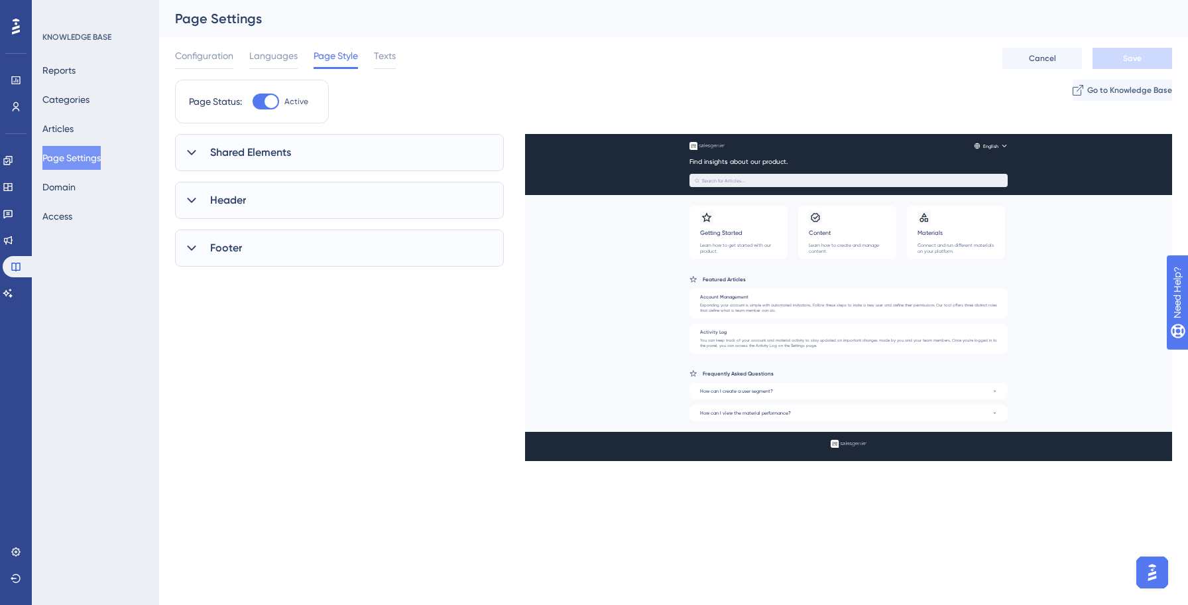
click at [350, 143] on div "Shared Elements" at bounding box center [339, 152] width 329 height 37
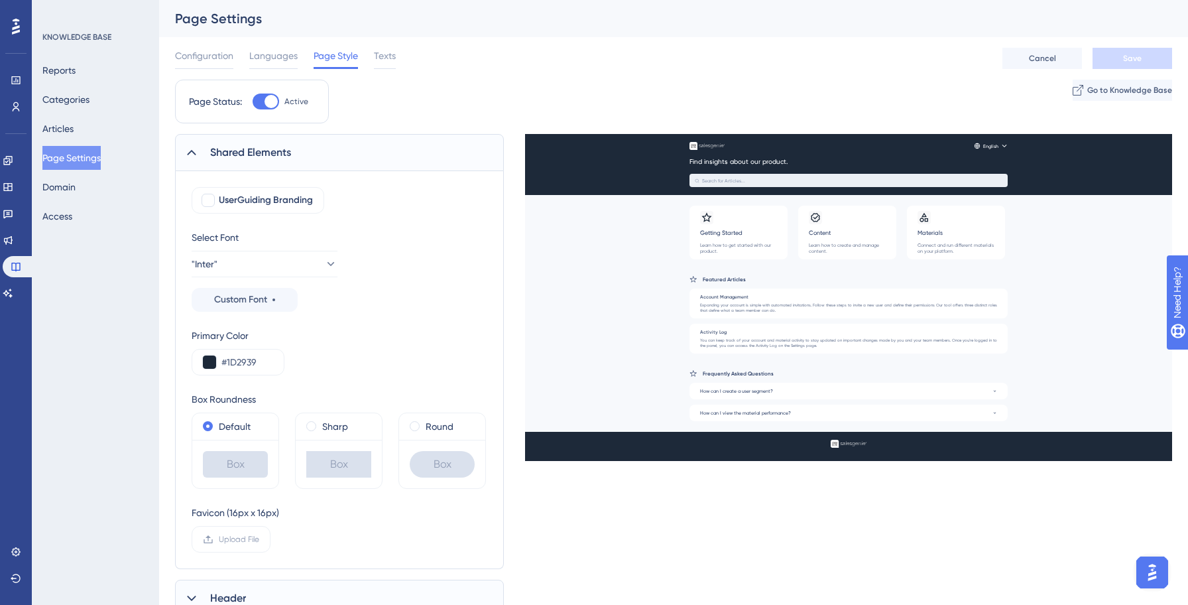
click at [263, 143] on div "Shared Elements" at bounding box center [339, 152] width 329 height 37
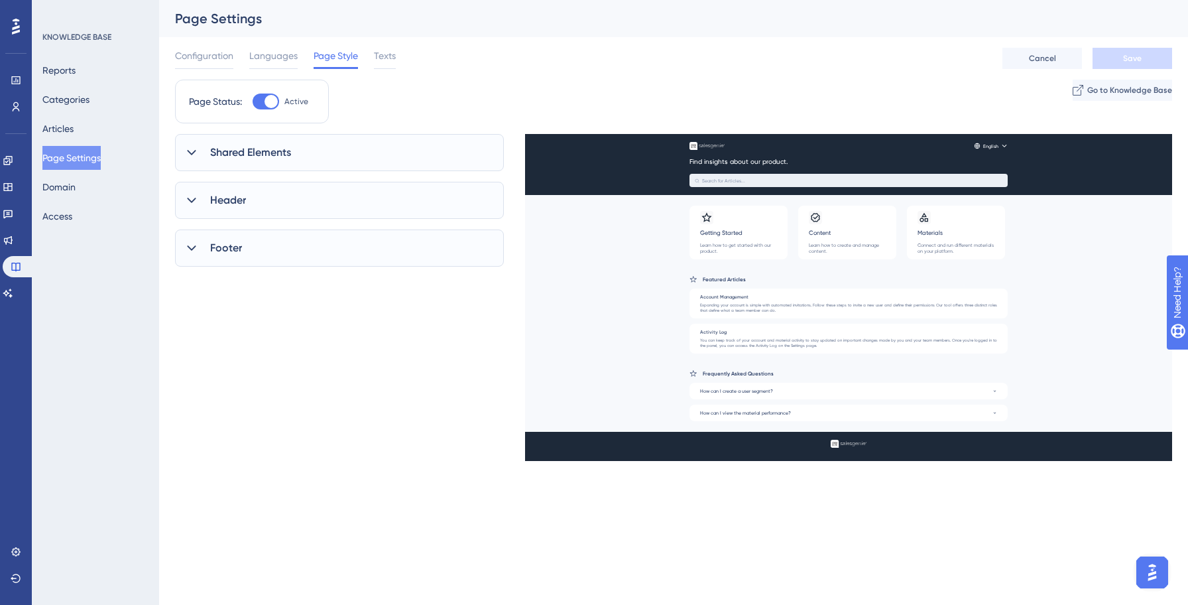
click at [318, 205] on div "Header" at bounding box center [339, 200] width 329 height 37
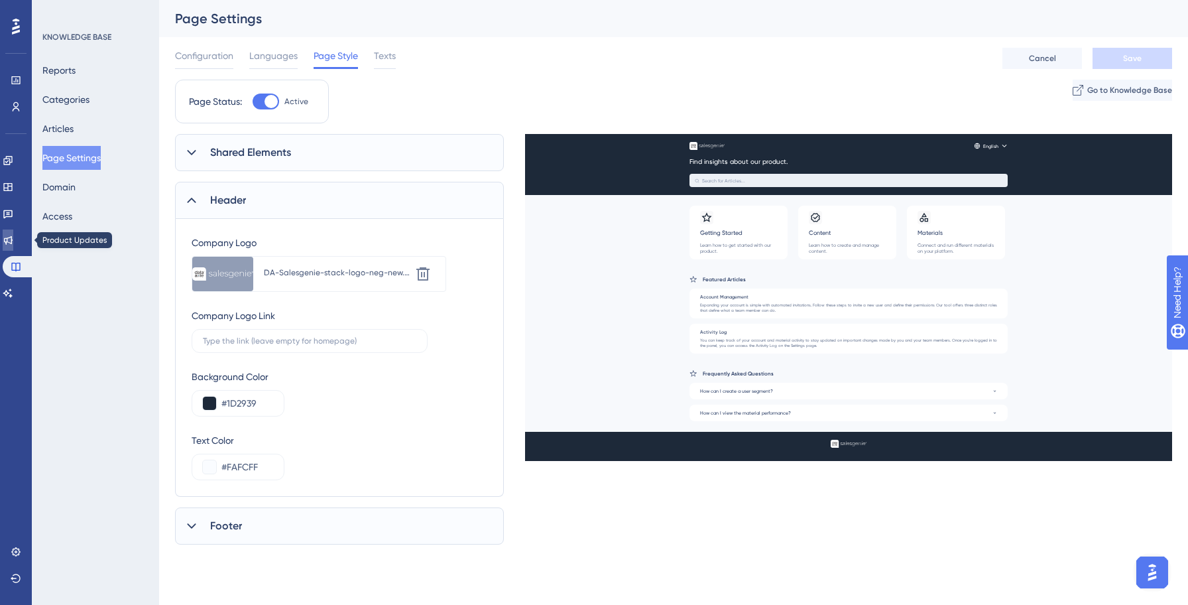
click at [13, 242] on icon at bounding box center [8, 240] width 9 height 9
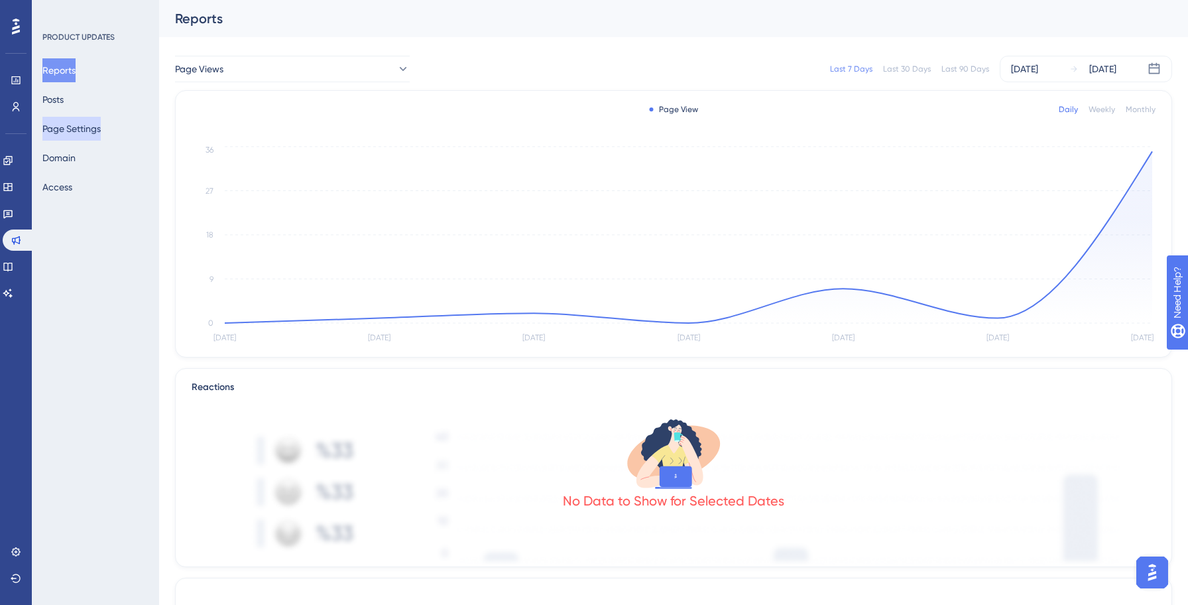
click at [96, 129] on button "Page Settings" at bounding box center [71, 129] width 58 height 24
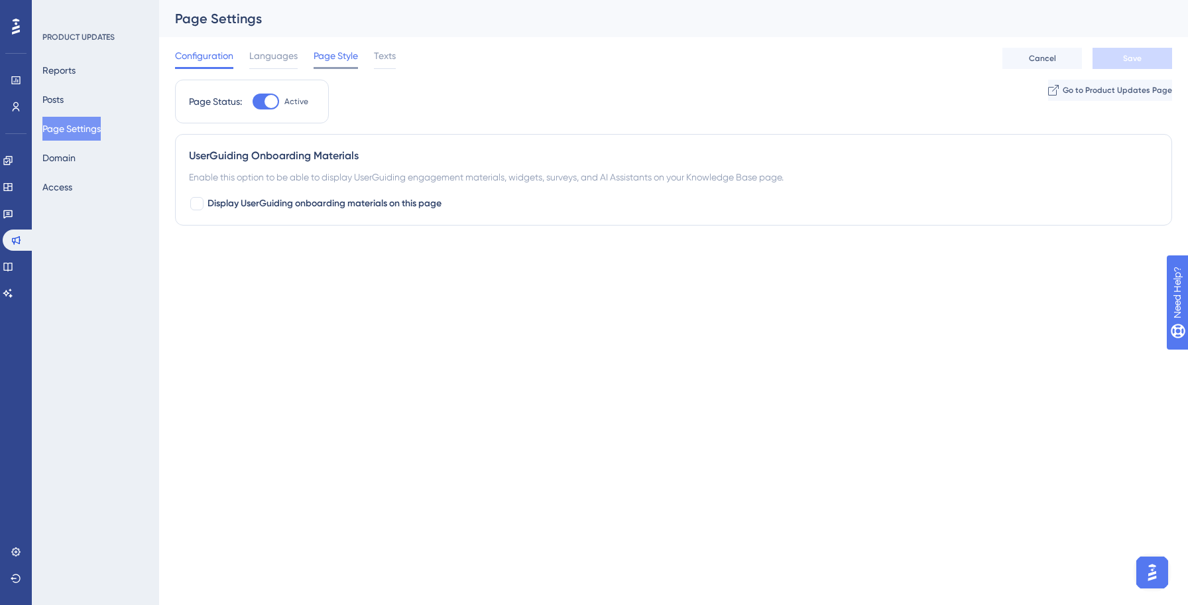
click at [354, 57] on span "Page Style" at bounding box center [336, 56] width 44 height 16
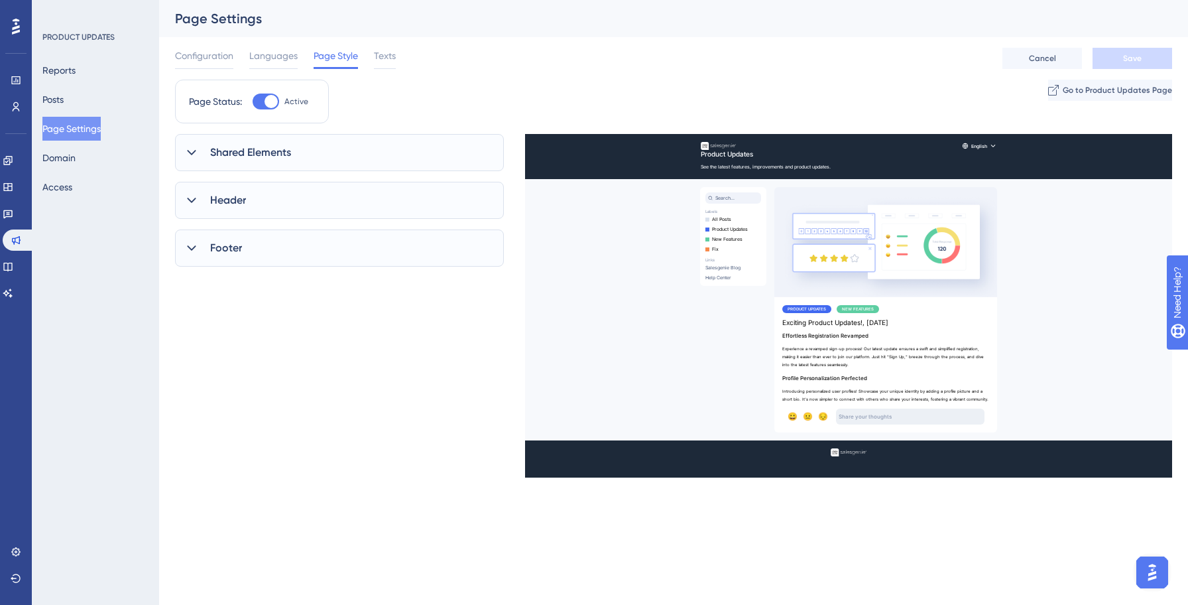
click at [316, 181] on div "Shared Elements UserGuiding Branding Select Font Inter Custom Font Box Roundnes…" at bounding box center [339, 266] width 329 height 265
click at [312, 194] on div "Header" at bounding box center [339, 200] width 329 height 37
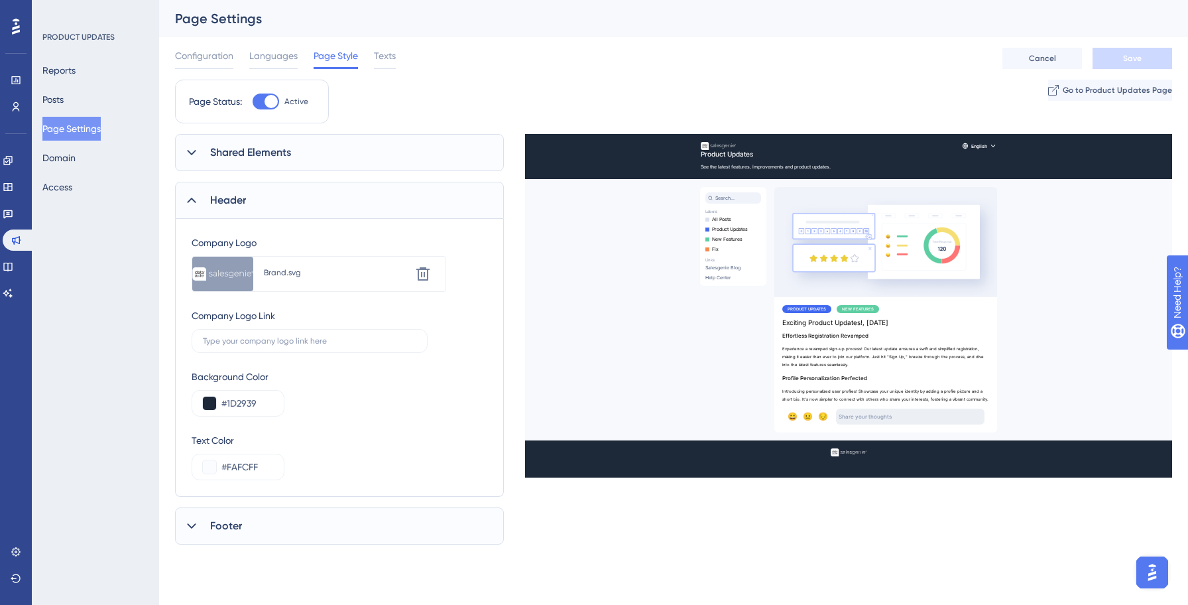
click at [692, 96] on div "Page Status: Active Go to Product Updates Page" at bounding box center [673, 107] width 997 height 54
